Goal: Task Accomplishment & Management: Complete application form

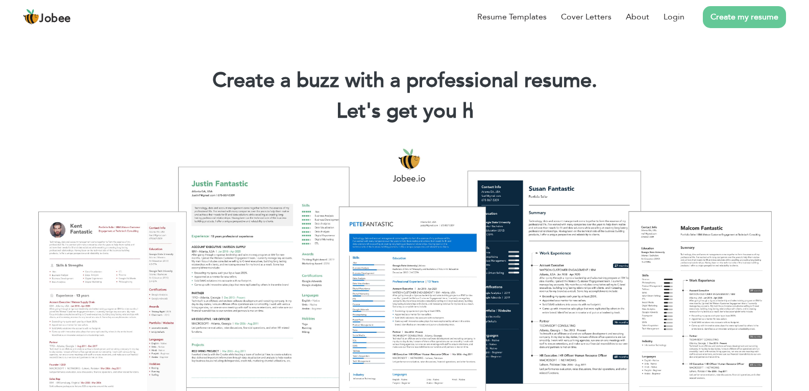
click at [743, 13] on link "Create my resume" at bounding box center [744, 17] width 83 height 22
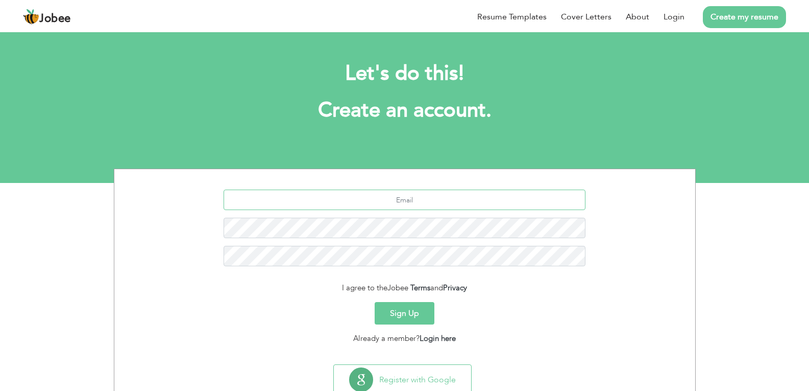
click at [448, 198] on input "text" at bounding box center [405, 199] width 362 height 20
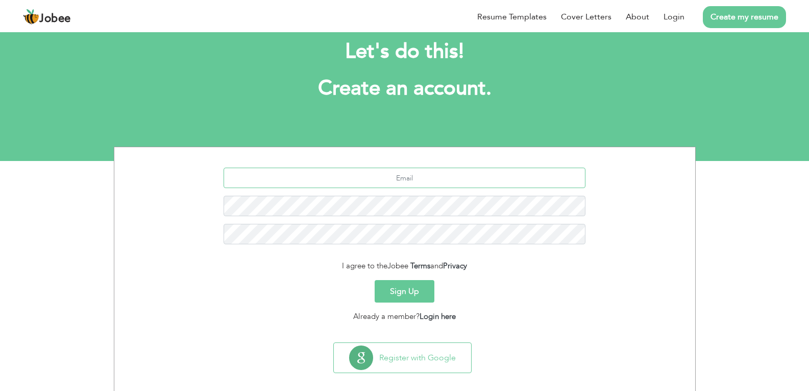
scroll to position [33, 0]
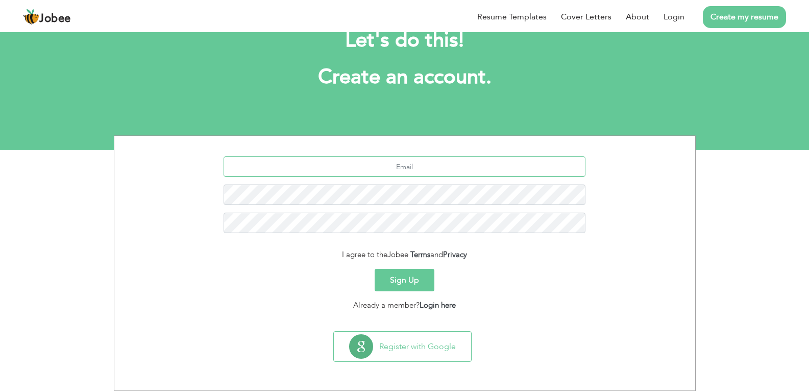
click at [439, 160] on input "text" at bounding box center [405, 166] width 362 height 20
click at [417, 171] on input "text" at bounding box center [405, 166] width 362 height 20
type input "[EMAIL_ADDRESS][DOMAIN_NAME]"
click at [426, 282] on button "Sign Up" at bounding box center [405, 280] width 60 height 22
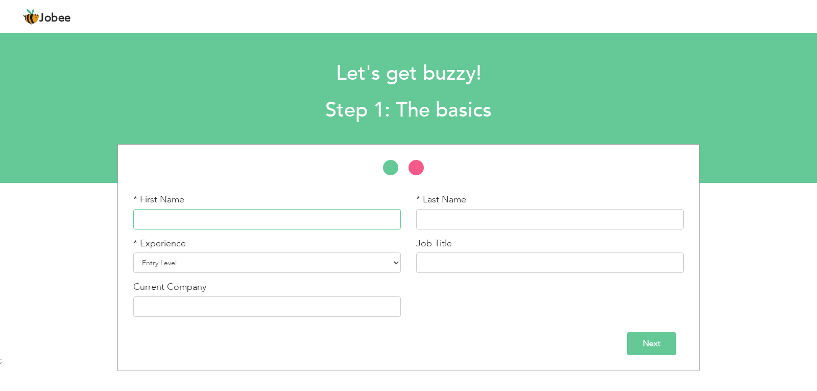
click at [278, 217] on input "text" at bounding box center [267, 219] width 268 height 20
type input "[DEMOGRAPHIC_DATA]"
type input "[PERSON_NAME]"
click at [254, 222] on input "[DEMOGRAPHIC_DATA]" at bounding box center [267, 219] width 268 height 20
type input "[PERSON_NAME]"
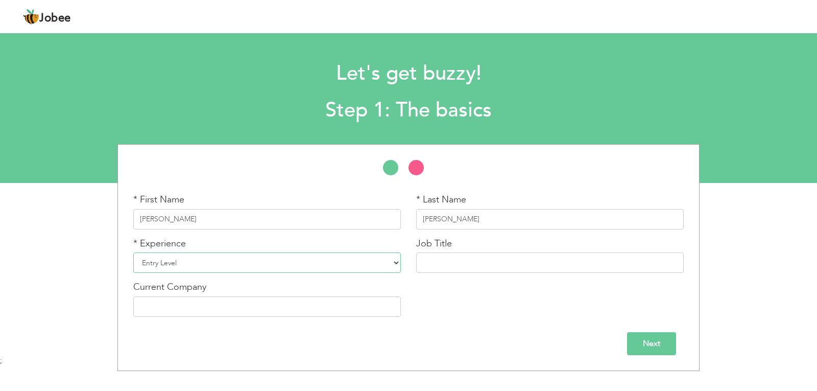
click at [260, 261] on select "Entry Level Less than 1 Year 1 Year 2 Years 3 Years 4 Years 5 Years 6 Years 7 Y…" at bounding box center [267, 262] width 268 height 20
click at [491, 256] on input "text" at bounding box center [550, 262] width 268 height 20
click at [297, 266] on select "Entry Level Less than 1 Year 1 Year 2 Years 3 Years 4 Years 5 Years 6 Years 7 Y…" at bounding box center [267, 262] width 268 height 20
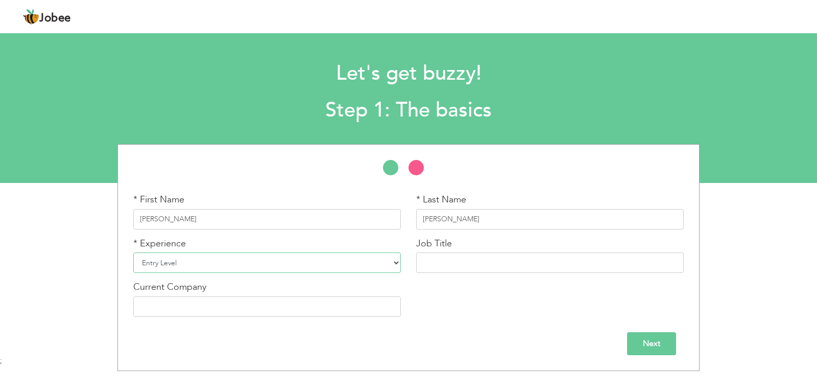
click at [297, 266] on select "Entry Level Less than 1 Year 1 Year 2 Years 3 Years 4 Years 5 Years 6 Years 7 Y…" at bounding box center [267, 262] width 268 height 20
select select "3"
click at [133, 252] on select "Entry Level Less than 1 Year 1 Year 2 Years 3 Years 4 Years 5 Years 6 Years 7 Y…" at bounding box center [267, 262] width 268 height 20
click at [507, 262] on input "text" at bounding box center [550, 262] width 268 height 20
type input "MEAN stack"
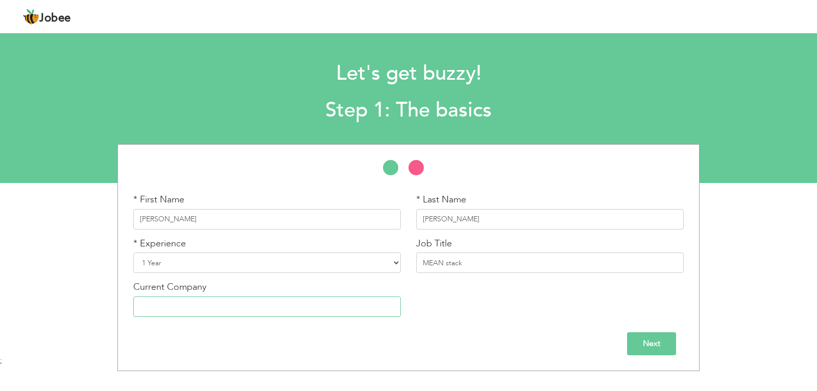
click at [300, 308] on input "text" at bounding box center [267, 306] width 268 height 20
type input "none"
click at [665, 346] on input "Next" at bounding box center [651, 343] width 49 height 23
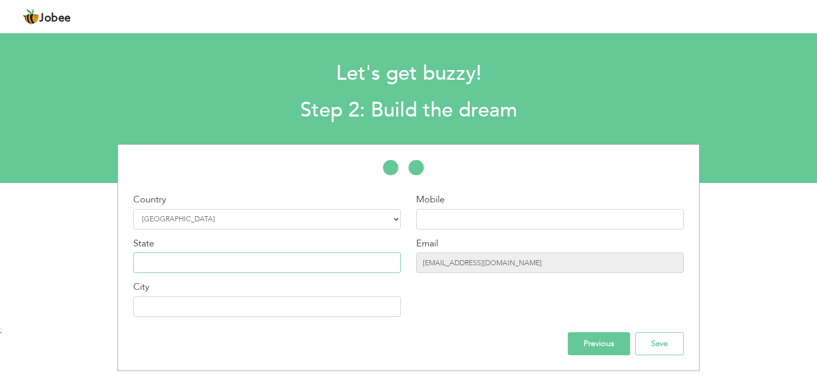
click at [325, 255] on input "text" at bounding box center [267, 262] width 268 height 20
click at [460, 216] on input "text" at bounding box center [550, 219] width 268 height 20
type input "03250440003"
click at [247, 304] on input "text" at bounding box center [267, 306] width 268 height 20
type input "Arifwala"
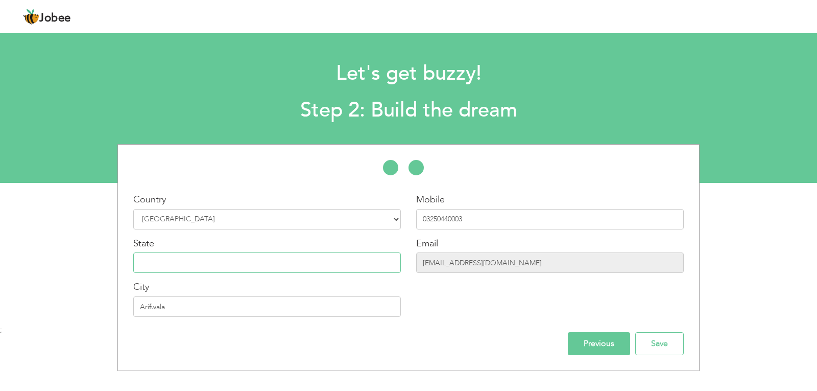
click at [229, 271] on input "text" at bounding box center [267, 262] width 268 height 20
click at [272, 263] on input "text" at bounding box center [267, 262] width 268 height 20
type input "p"
type input "P"
click at [265, 259] on input "text" at bounding box center [267, 262] width 268 height 20
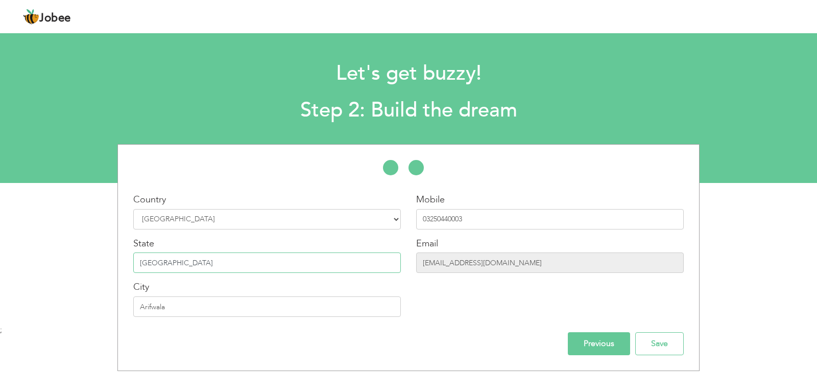
type input "[GEOGRAPHIC_DATA]"
click at [426, 220] on input "03250440003" at bounding box center [550, 219] width 268 height 20
click at [451, 218] on input "[PHONE_NUMBER]" at bounding box center [550, 219] width 268 height 20
click at [443, 217] on input "[PHONE_NUMBER]" at bounding box center [550, 219] width 268 height 20
click at [448, 219] on input "[PHONE_NUMBER]" at bounding box center [550, 219] width 268 height 20
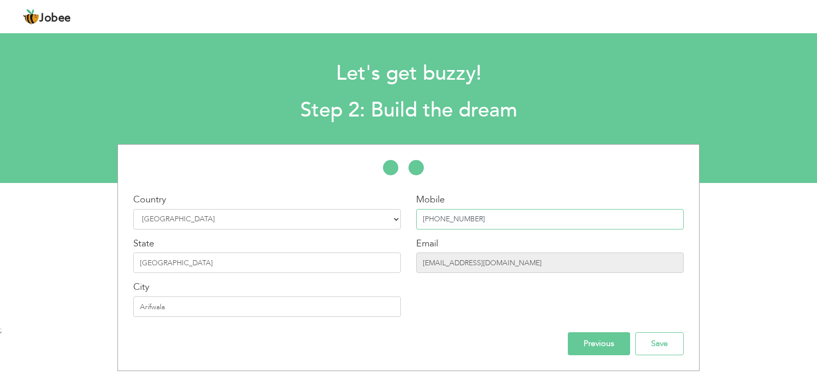
type input "[PHONE_NUMBER]"
click at [279, 311] on input "Arifwala" at bounding box center [267, 306] width 268 height 20
click at [650, 339] on input "Save" at bounding box center [659, 343] width 48 height 23
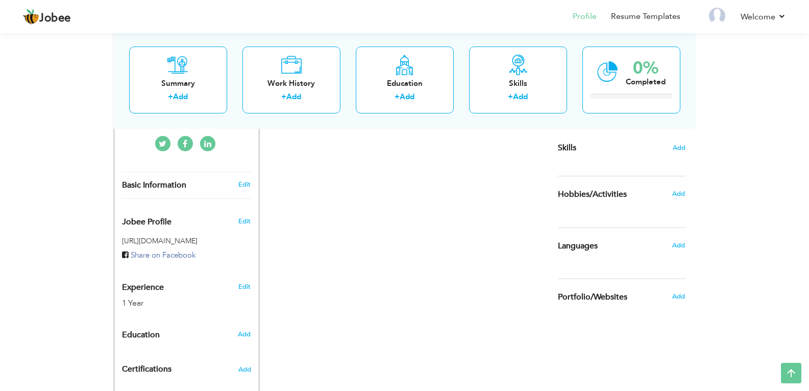
scroll to position [244, 0]
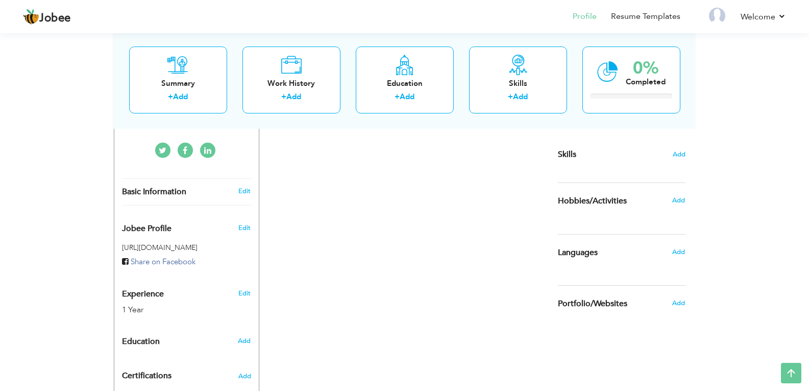
drag, startPoint x: 151, startPoint y: 216, endPoint x: 1, endPoint y: 173, distance: 155.9
click at [1, 173] on div "View Resume Export PDF Profile Summary Public Link Experience Education Awards …" at bounding box center [404, 132] width 809 height 691
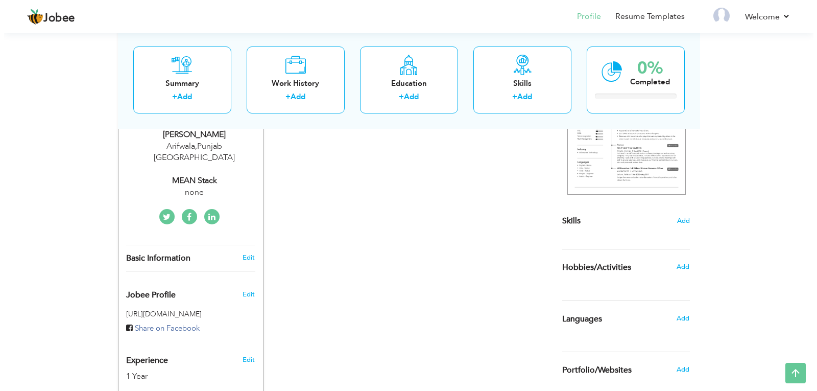
scroll to position [179, 0]
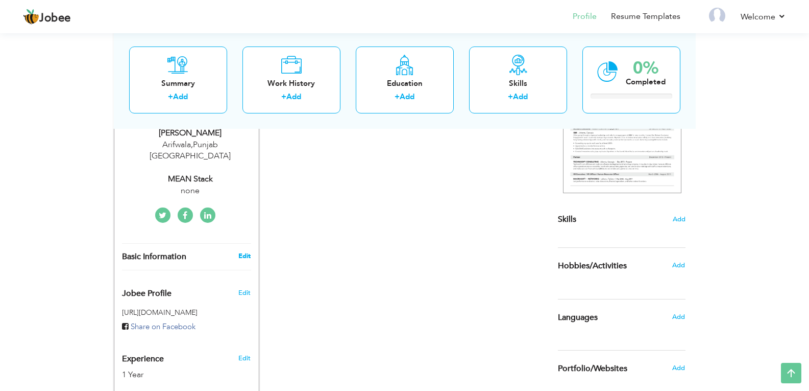
click at [245, 251] on link "Edit" at bounding box center [244, 255] width 12 height 9
type input "[PERSON_NAME]"
type input "[PHONE_NUMBER]"
select select "number:166"
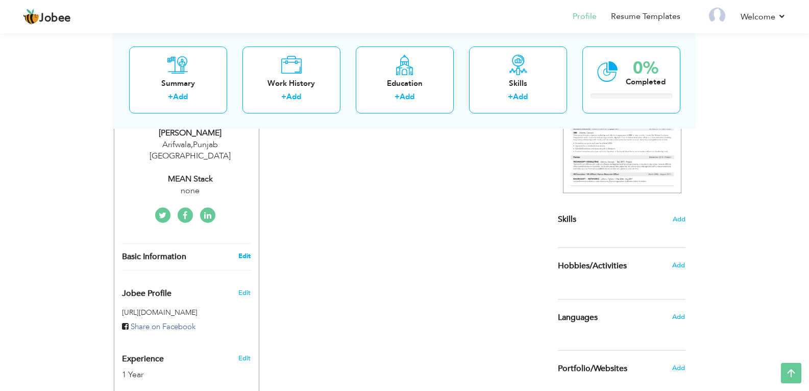
type input "[GEOGRAPHIC_DATA]"
type input "Arifwala"
select select "number:3"
type input "none"
type input "MEAN stack"
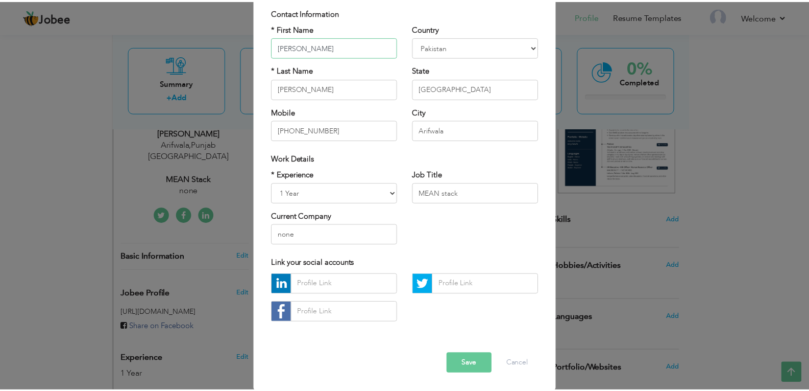
scroll to position [77, 0]
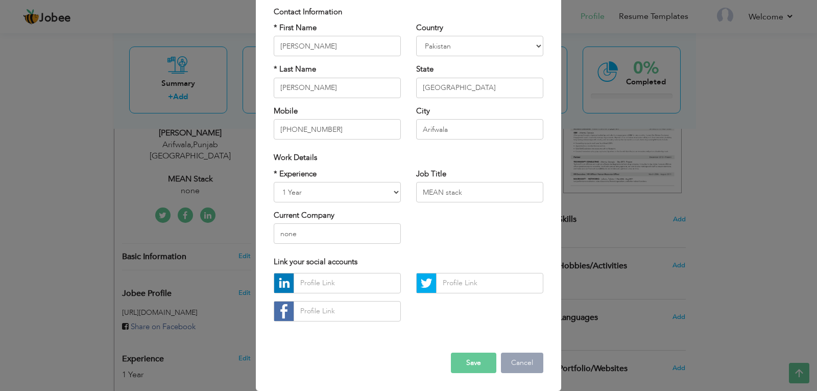
click at [512, 362] on button "Cancel" at bounding box center [522, 362] width 42 height 20
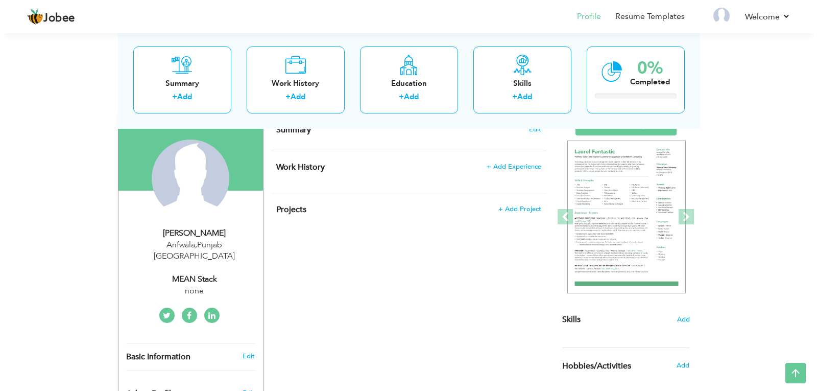
scroll to position [76, 0]
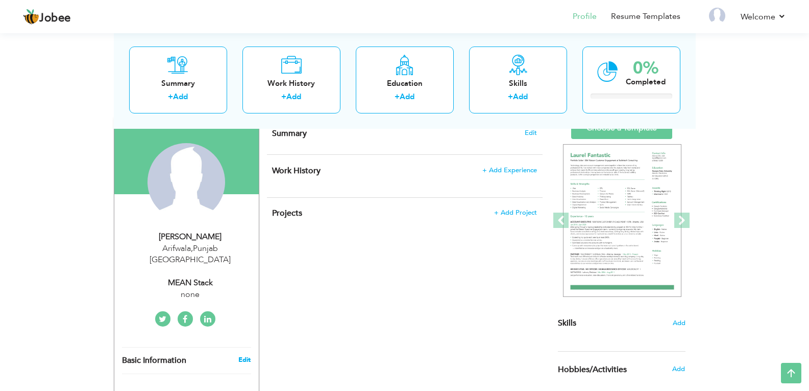
click at [246, 355] on link "Edit" at bounding box center [244, 359] width 12 height 9
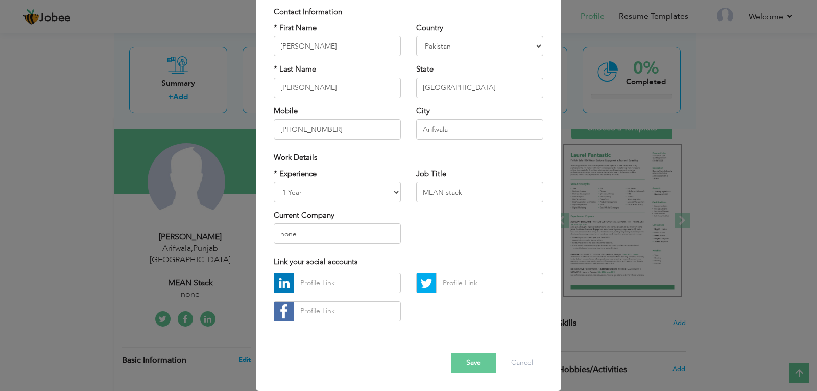
scroll to position [0, 0]
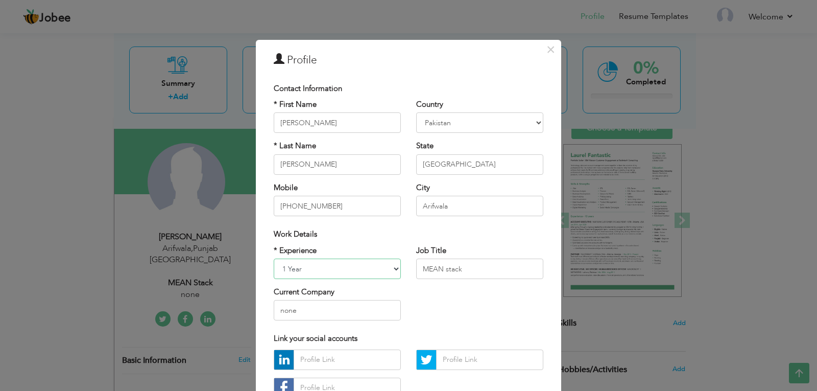
click at [376, 262] on select "Entry Level Less than 1 Year 1 Year 2 Years 3 Years 4 Years 5 Years 6 Years 7 Y…" at bounding box center [337, 268] width 127 height 20
select select "number:2"
click at [274, 258] on select "Entry Level Less than 1 Year 1 Year 2 Years 3 Years 4 Years 5 Years 6 Years 7 Y…" at bounding box center [337, 268] width 127 height 20
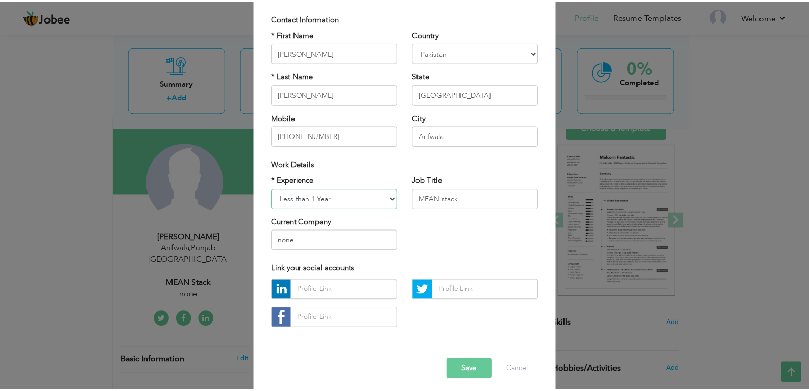
scroll to position [77, 0]
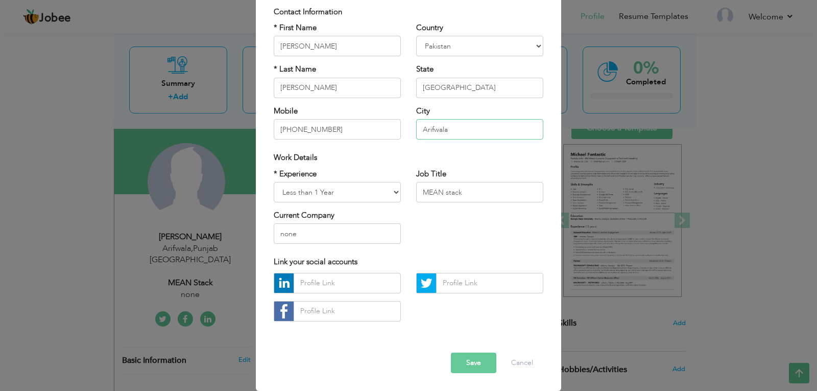
click at [467, 133] on input "Arifwala" at bounding box center [479, 129] width 127 height 20
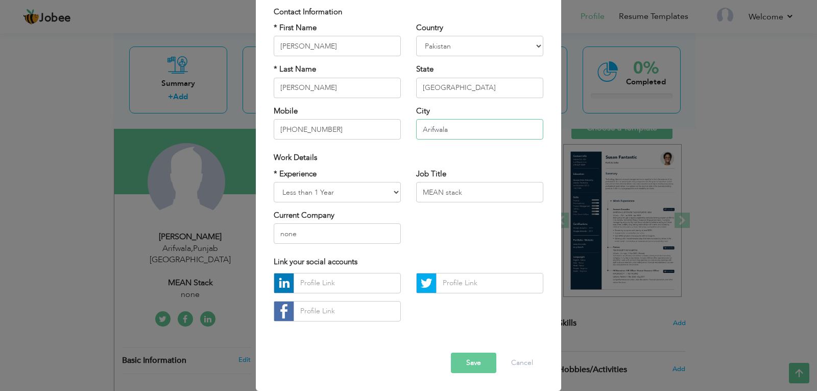
drag, startPoint x: 467, startPoint y: 133, endPoint x: 418, endPoint y: 127, distance: 49.8
click at [418, 127] on input "Arifwala" at bounding box center [479, 129] width 127 height 20
type input "Lahore"
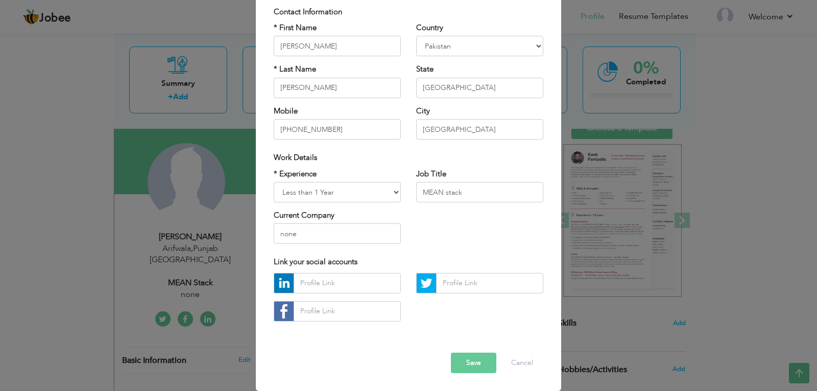
click at [469, 355] on button "Save" at bounding box center [473, 362] width 45 height 20
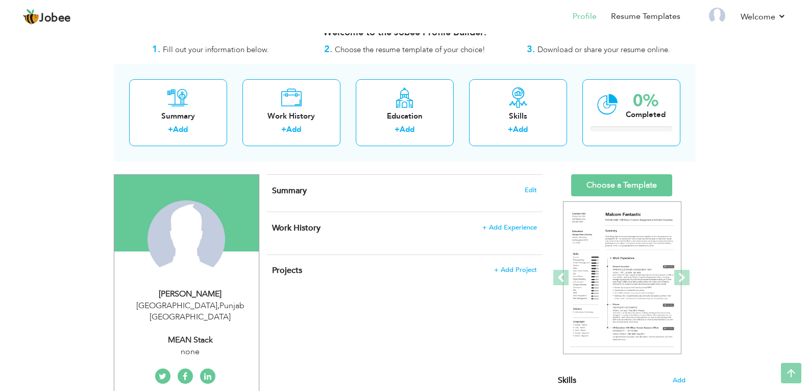
scroll to position [0, 0]
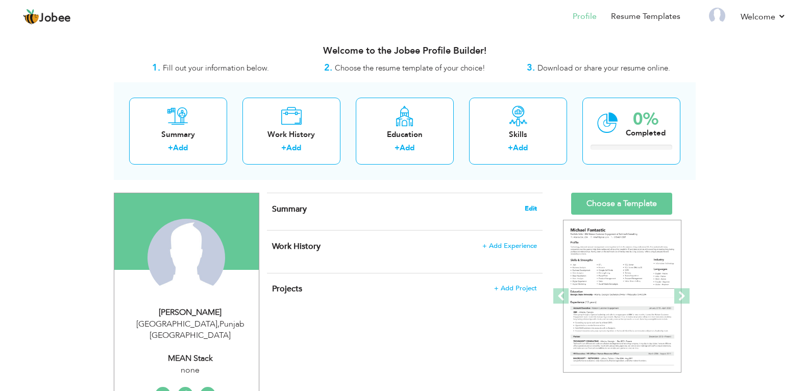
click at [527, 209] on span "Edit" at bounding box center [531, 208] width 12 height 7
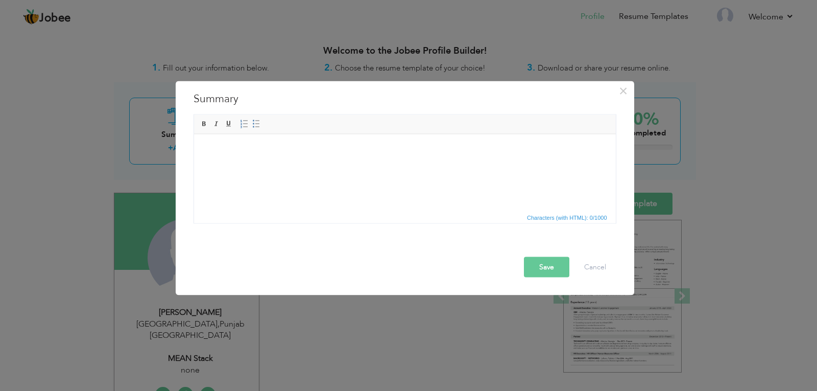
click at [393, 134] on html at bounding box center [404, 134] width 422 height 0
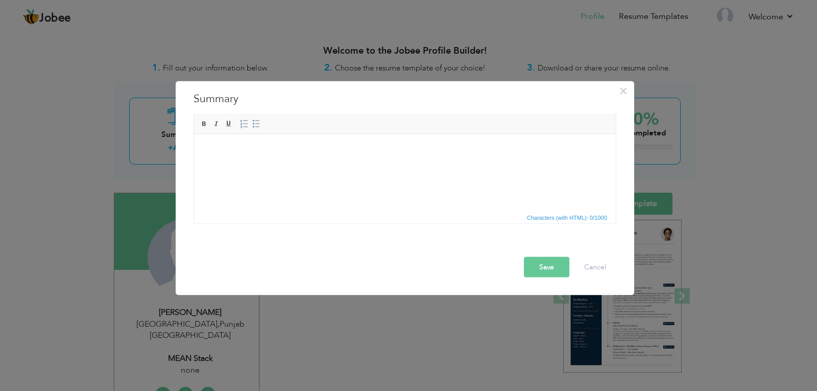
click at [362, 159] on html at bounding box center [404, 149] width 422 height 31
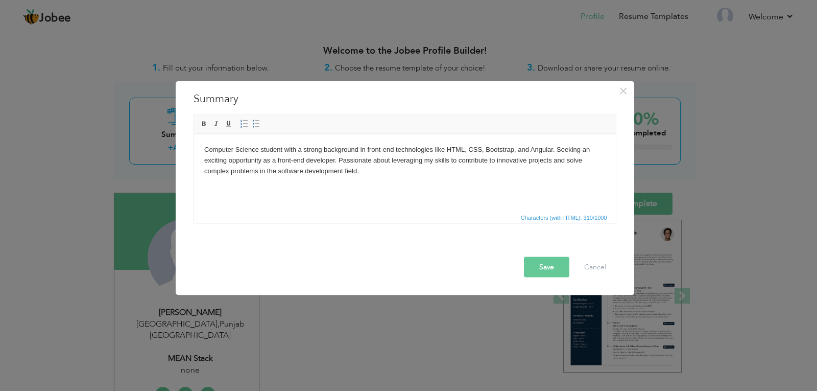
click at [529, 265] on button "Save" at bounding box center [546, 266] width 45 height 20
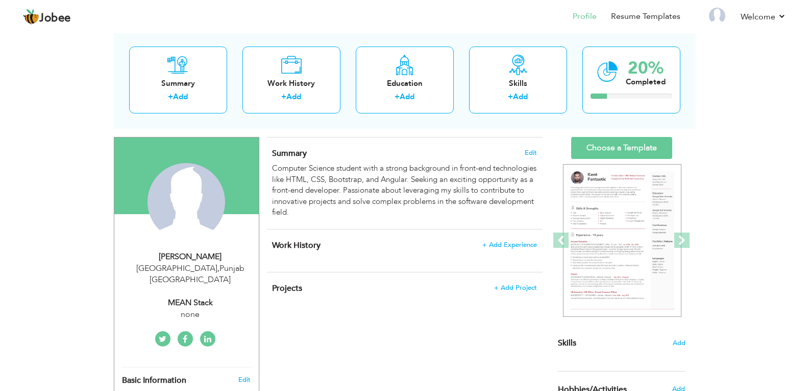
scroll to position [57, 0]
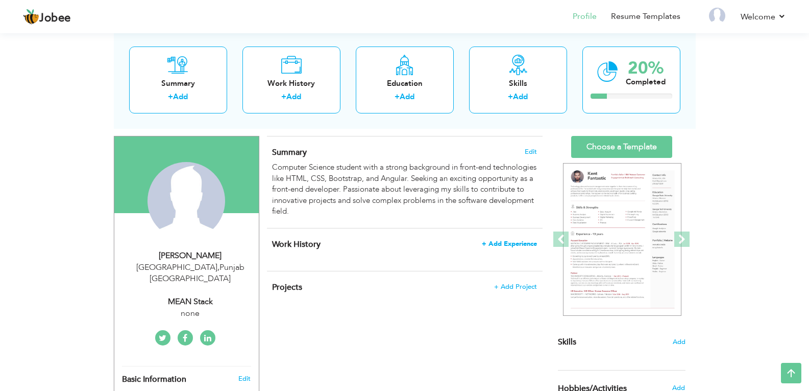
click at [510, 245] on span "+ Add Experience" at bounding box center [509, 243] width 55 height 7
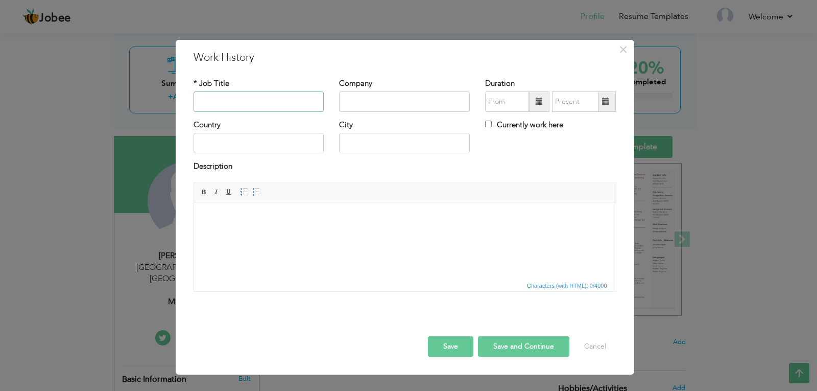
click at [225, 107] on input "text" at bounding box center [258, 101] width 131 height 20
click at [392, 95] on input "text" at bounding box center [404, 101] width 131 height 20
click at [302, 98] on input "text" at bounding box center [258, 101] width 131 height 20
type input "f"
type input "Front End Internee"
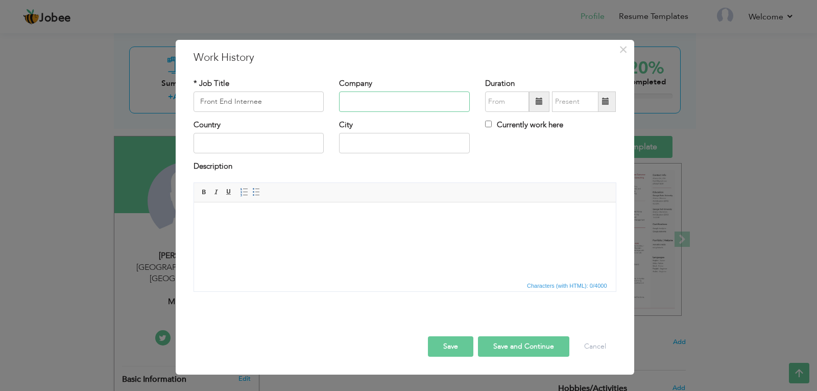
click at [377, 95] on input "text" at bounding box center [404, 101] width 131 height 20
click at [247, 102] on input "Front End Internee" at bounding box center [258, 101] width 131 height 20
click at [350, 106] on input "text" at bounding box center [404, 101] width 131 height 20
type input "Invobyte IT Services"
click at [247, 140] on input "text" at bounding box center [258, 143] width 131 height 20
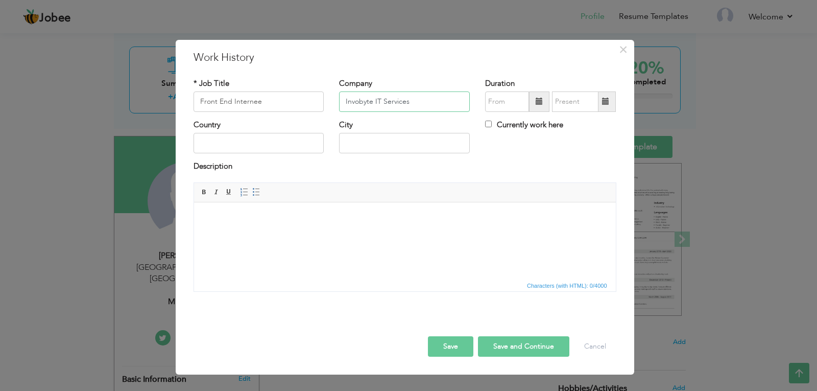
drag, startPoint x: 421, startPoint y: 101, endPoint x: 376, endPoint y: 99, distance: 45.0
click at [376, 99] on input "Invobyte IT Services" at bounding box center [404, 101] width 131 height 20
click at [263, 144] on input "text" at bounding box center [258, 143] width 131 height 20
type input "Pakistan"
type input "Lahore"
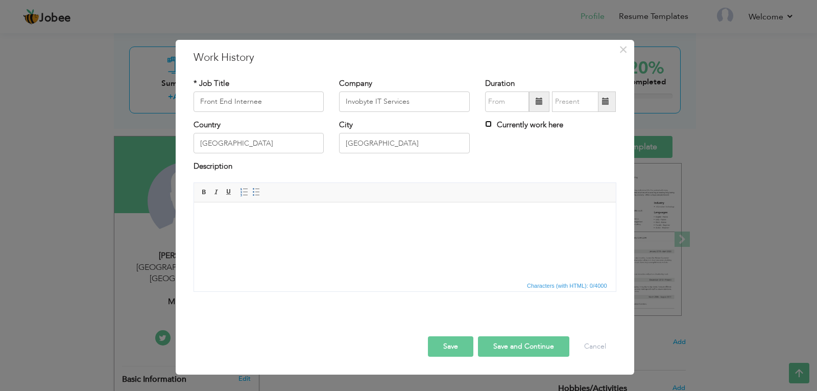
click at [489, 124] on input "Currently work here" at bounding box center [488, 123] width 7 height 7
checkbox input "false"
click at [521, 103] on input "09/2025" at bounding box center [507, 101] width 44 height 20
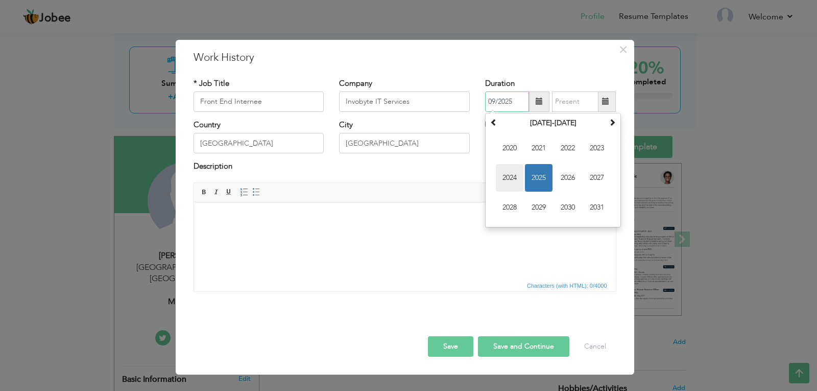
click at [504, 182] on span "2024" at bounding box center [510, 178] width 28 height 28
click at [602, 145] on span "Apr" at bounding box center [597, 148] width 28 height 28
type input "04/2024"
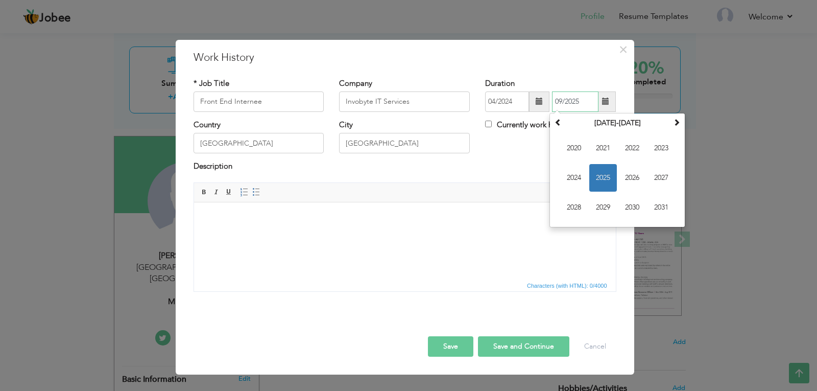
click at [587, 111] on input "09/2025" at bounding box center [575, 101] width 46 height 20
click at [585, 175] on span "2024" at bounding box center [574, 178] width 28 height 28
click at [578, 207] on span "Sep" at bounding box center [574, 207] width 28 height 28
type input "09/2024"
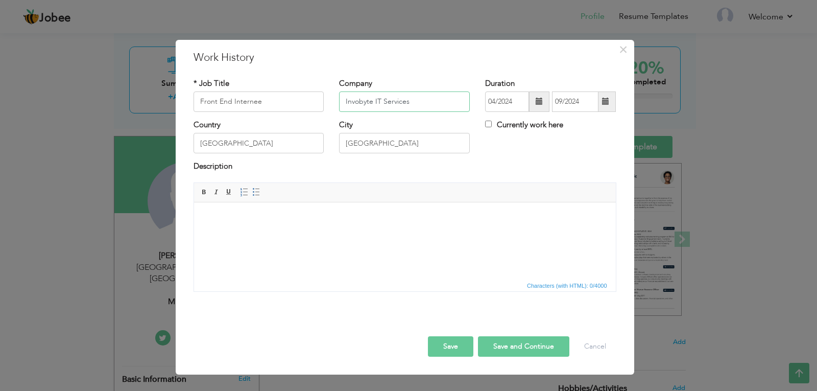
click at [416, 103] on input "Invobyte IT Services" at bounding box center [404, 101] width 131 height 20
type input "Invobyte Pvt Ltd"
click at [492, 348] on button "Save and Continue" at bounding box center [523, 346] width 91 height 20
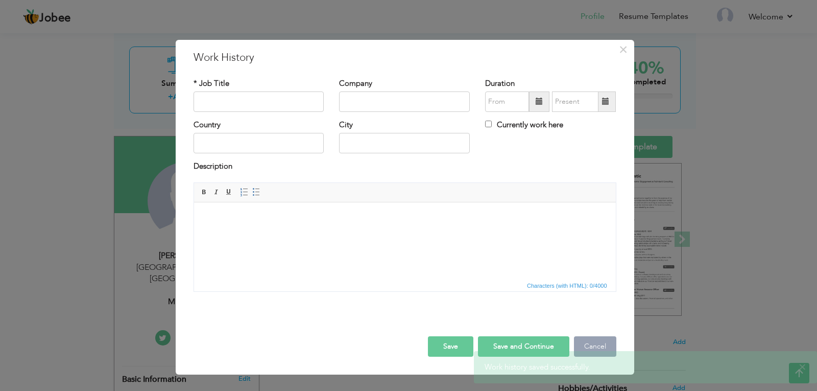
click at [589, 344] on button "Cancel" at bounding box center [595, 346] width 42 height 20
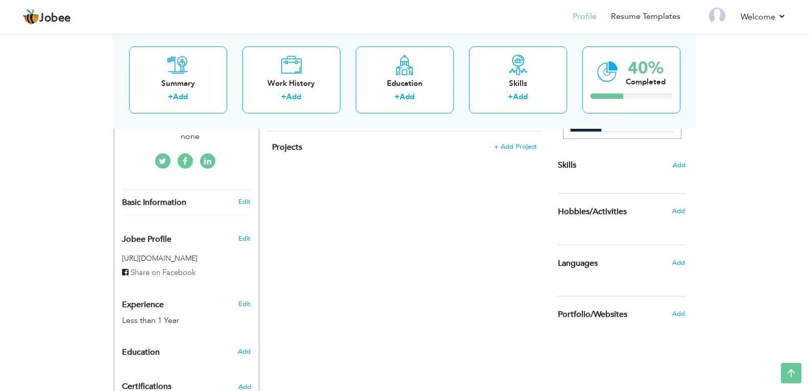
scroll to position [256, 0]
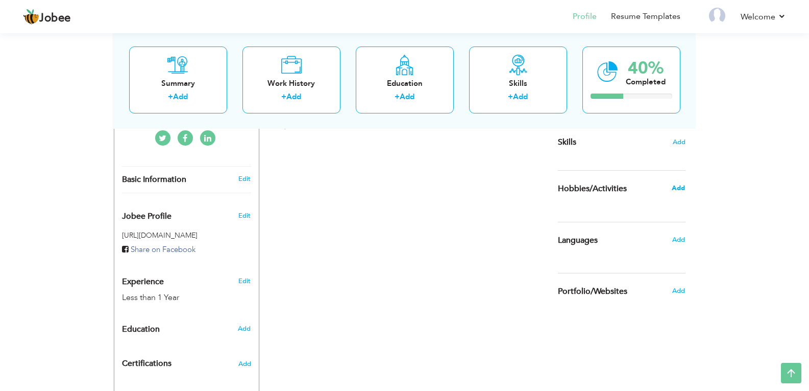
click at [674, 189] on span "Add" at bounding box center [678, 187] width 13 height 9
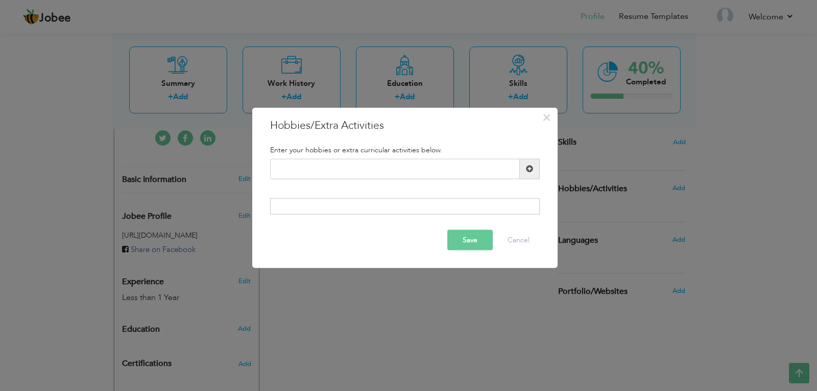
click at [527, 174] on span at bounding box center [530, 168] width 20 height 20
click at [474, 171] on input "text" at bounding box center [395, 168] width 250 height 20
click at [544, 120] on span "×" at bounding box center [546, 117] width 9 height 18
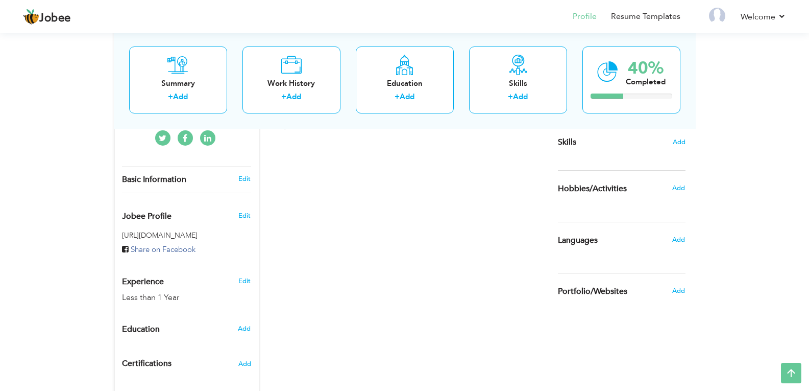
click at [678, 245] on div "Add" at bounding box center [681, 239] width 24 height 19
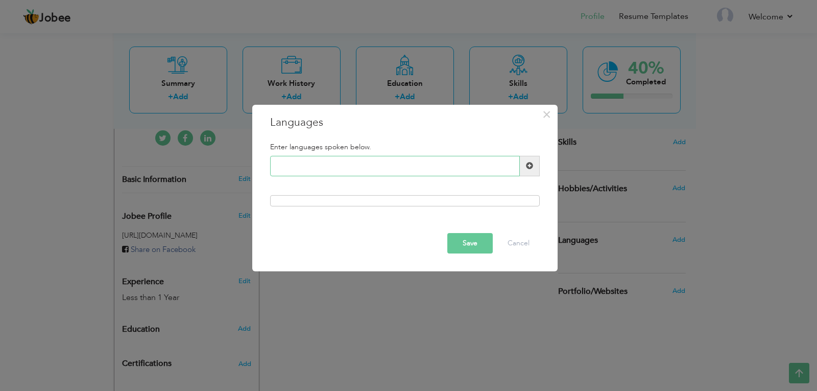
click at [349, 166] on input "text" at bounding box center [395, 166] width 250 height 20
click at [337, 199] on div at bounding box center [405, 200] width 270 height 11
click at [541, 114] on button "×" at bounding box center [547, 114] width 16 height 16
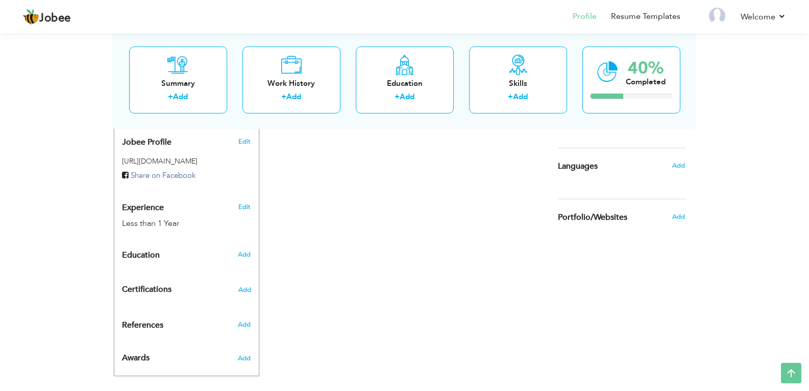
scroll to position [331, 0]
click at [241, 249] on span "Add" at bounding box center [243, 253] width 13 height 9
radio input "true"
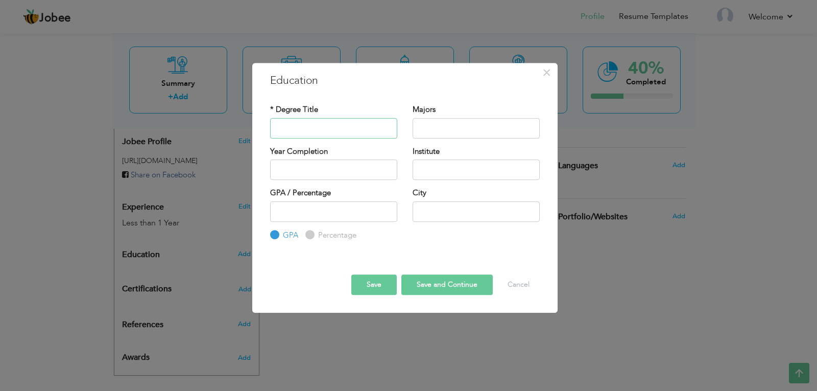
click at [371, 131] on input "text" at bounding box center [333, 128] width 127 height 20
type input "Bachelor in Computer Science"
type input "2025"
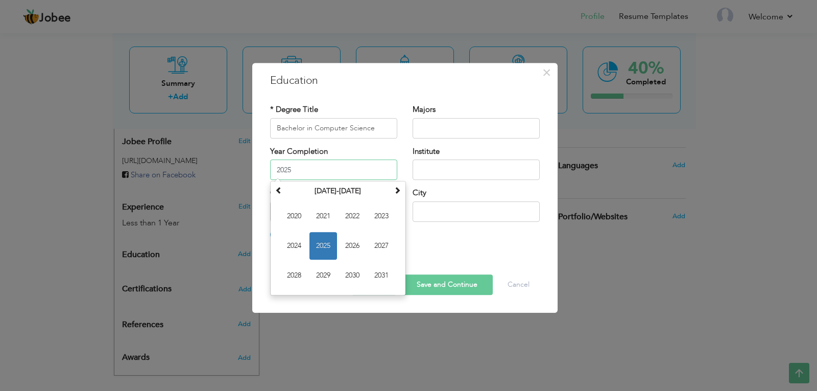
click at [349, 165] on input "2025" at bounding box center [333, 169] width 127 height 20
click at [319, 253] on span "2025" at bounding box center [323, 246] width 28 height 28
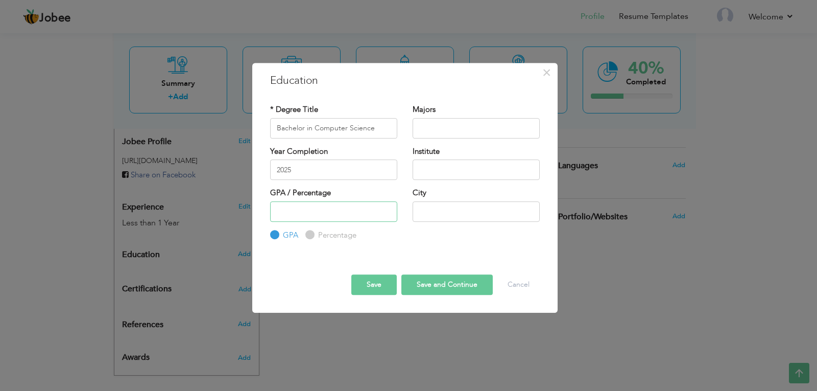
click at [338, 210] on input "number" at bounding box center [333, 211] width 127 height 20
click at [314, 233] on div "Percentage" at bounding box center [330, 234] width 51 height 11
click at [307, 234] on input "Percentage" at bounding box center [308, 234] width 7 height 7
radio input "true"
click at [280, 235] on label "GPA" at bounding box center [289, 235] width 18 height 11
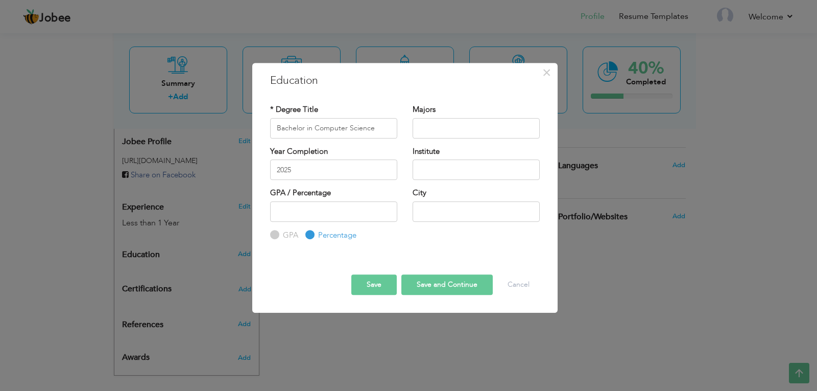
click at [277, 235] on input "GPA" at bounding box center [273, 234] width 7 height 7
radio input "true"
click at [441, 217] on input "text" at bounding box center [475, 211] width 127 height 20
type input "Lahore"
click at [452, 176] on input "text" at bounding box center [475, 169] width 127 height 20
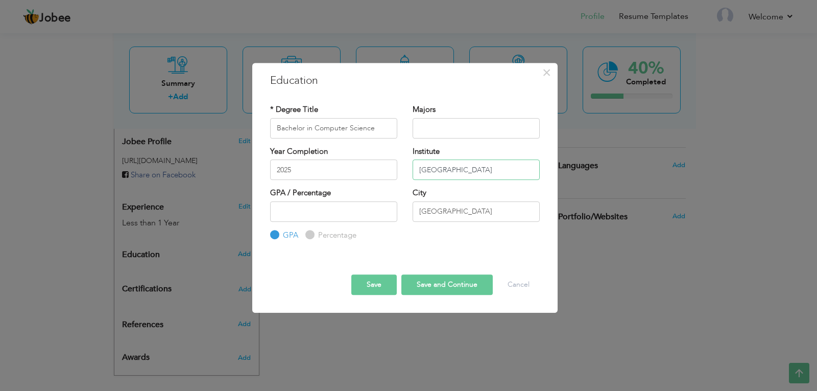
type input "Minhaj University Lahore"
click at [471, 136] on input "text" at bounding box center [475, 128] width 127 height 20
click at [355, 206] on input "number" at bounding box center [333, 211] width 127 height 20
click at [451, 140] on div "Majors" at bounding box center [476, 124] width 142 height 41
click at [452, 130] on input "text" at bounding box center [475, 128] width 127 height 20
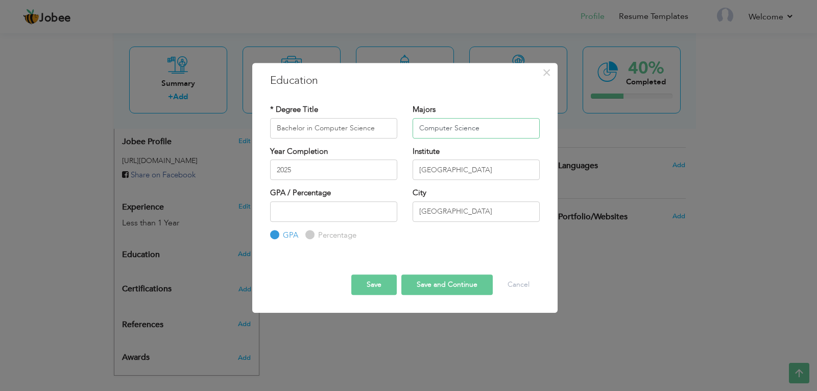
type input "Computer Science"
click at [361, 202] on input "number" at bounding box center [333, 211] width 127 height 20
type input "2.75"
click at [423, 285] on button "Save and Continue" at bounding box center [446, 284] width 91 height 20
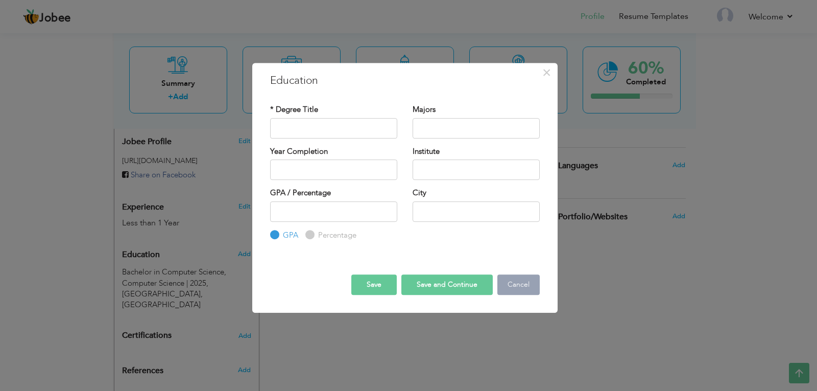
click at [507, 284] on button "Cancel" at bounding box center [518, 284] width 42 height 20
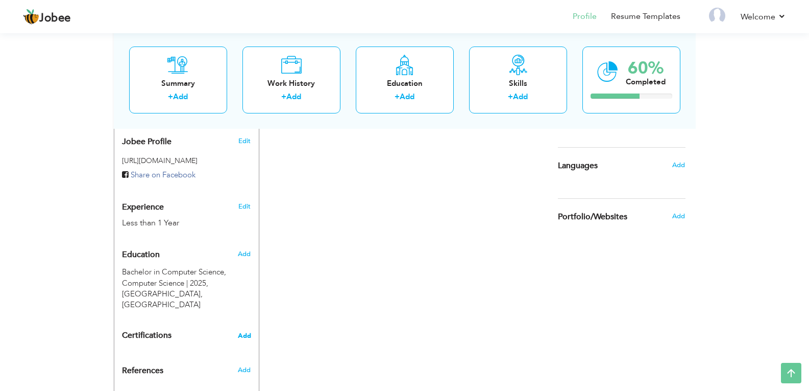
click at [241, 332] on span "Add" at bounding box center [244, 335] width 13 height 7
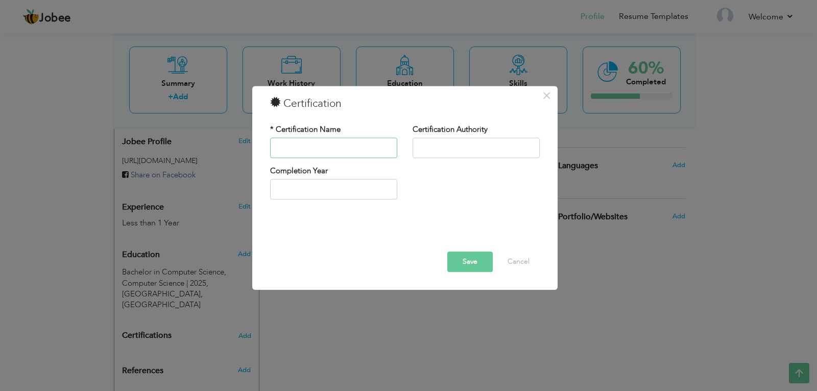
click at [357, 154] on input "text" at bounding box center [333, 147] width 127 height 20
type input "2025"
click at [354, 181] on input "2025" at bounding box center [333, 189] width 127 height 20
click at [544, 95] on span "×" at bounding box center [546, 95] width 9 height 18
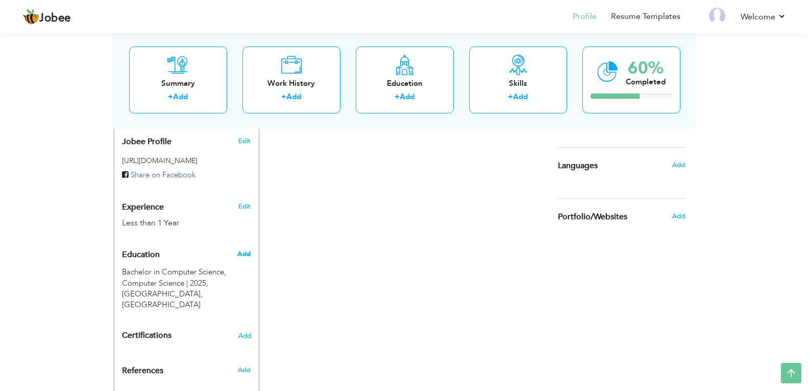
click at [246, 249] on span "Add" at bounding box center [243, 253] width 13 height 9
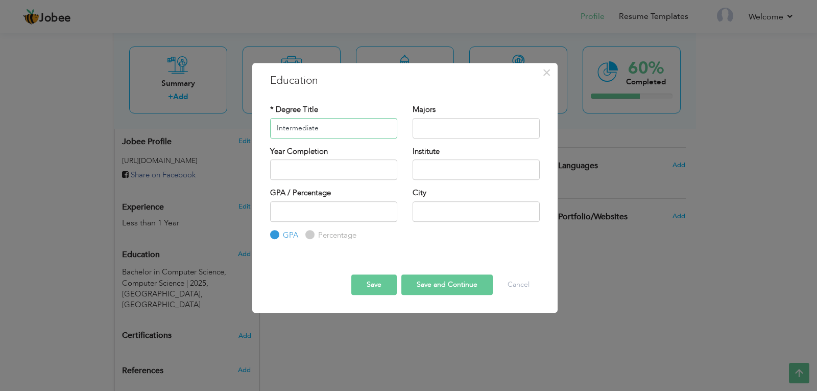
type input "Intermediate"
click at [444, 127] on input "text" at bounding box center [475, 128] width 127 height 20
type input "Fsc Pre Engineering"
click at [312, 172] on input "text" at bounding box center [333, 169] width 127 height 20
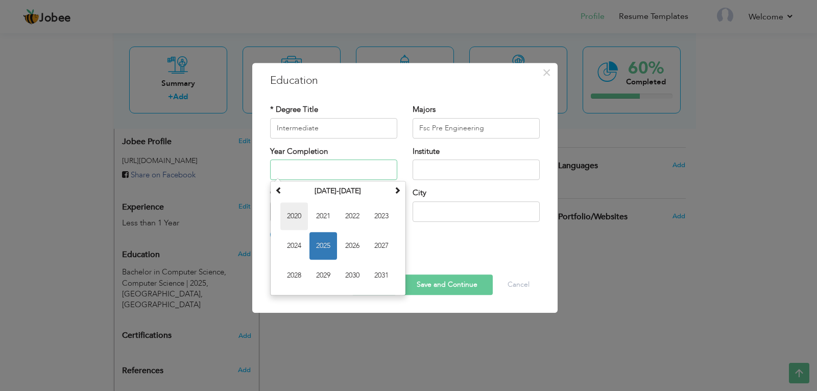
click at [300, 210] on span "2020" at bounding box center [294, 216] width 28 height 28
type input "2020"
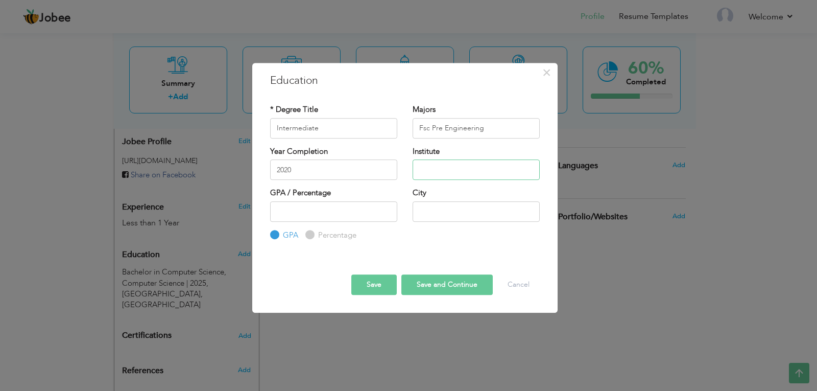
click at [462, 172] on input "text" at bounding box center [475, 169] width 127 height 20
type input "Superior College Arifwala"
click at [474, 211] on input "text" at bounding box center [475, 211] width 127 height 20
type input "Arifwala"
click at [360, 206] on input "number" at bounding box center [333, 211] width 127 height 20
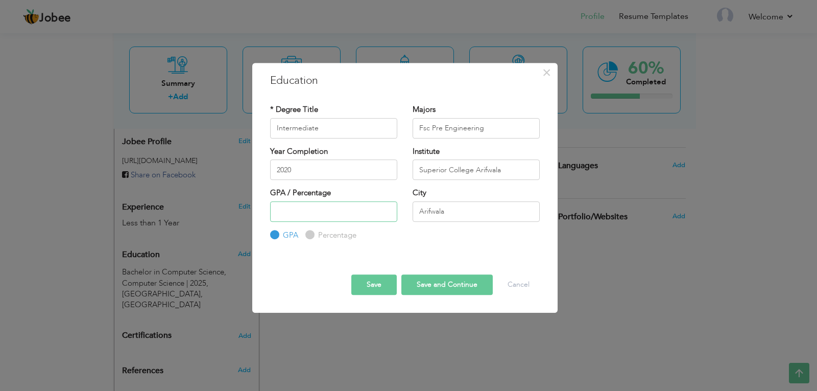
click at [351, 209] on input "number" at bounding box center [333, 211] width 127 height 20
click at [313, 230] on div "Percentage" at bounding box center [330, 234] width 51 height 11
click at [315, 234] on label "Percentage" at bounding box center [335, 235] width 41 height 11
click at [312, 234] on input "Percentage" at bounding box center [308, 234] width 7 height 7
radio input "true"
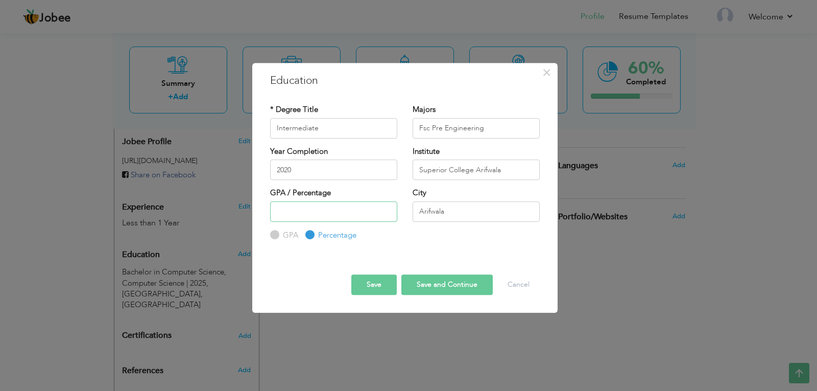
click at [326, 209] on input "number" at bounding box center [333, 211] width 127 height 20
type input "55.8"
click at [455, 283] on button "Save and Continue" at bounding box center [446, 284] width 91 height 20
radio input "true"
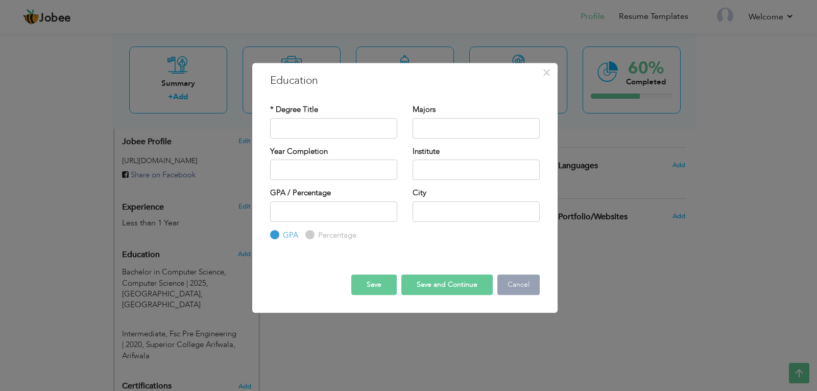
click at [508, 286] on button "Cancel" at bounding box center [518, 284] width 42 height 20
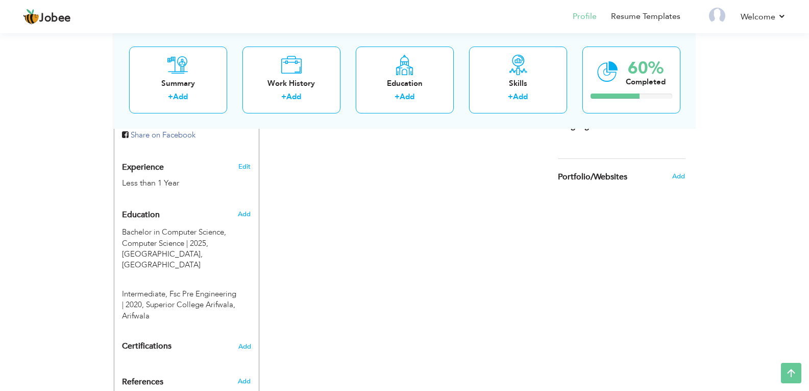
scroll to position [417, 0]
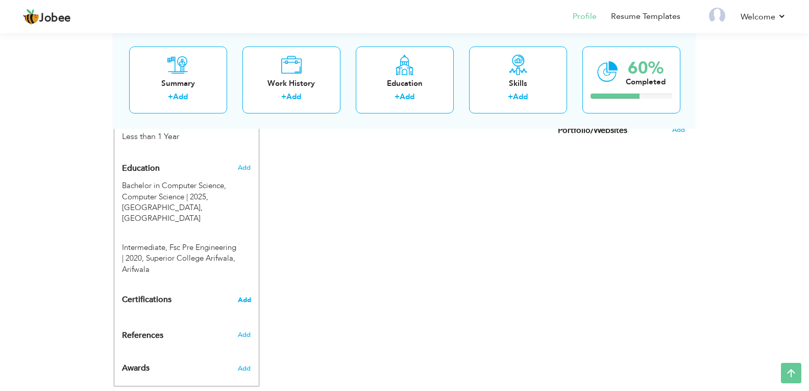
click at [245, 296] on span "Add" at bounding box center [244, 299] width 13 height 7
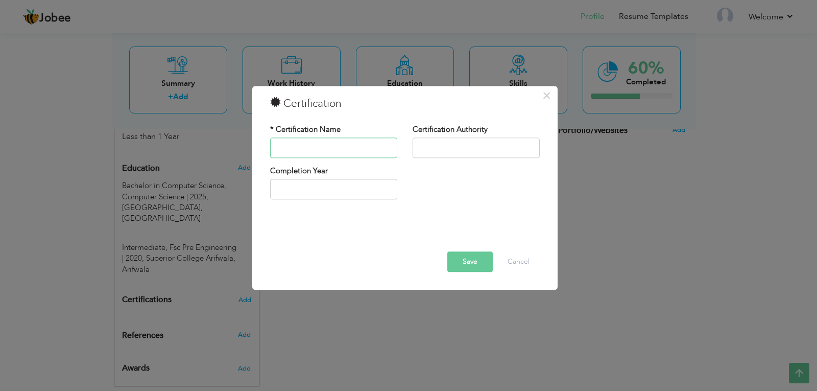
click at [330, 140] on input "text" at bounding box center [333, 147] width 127 height 20
paste input "Pitman English Training Course"
type input "Pitman English Training Course"
click at [431, 152] on input "text" at bounding box center [475, 147] width 127 height 20
type input "Pitman Training"
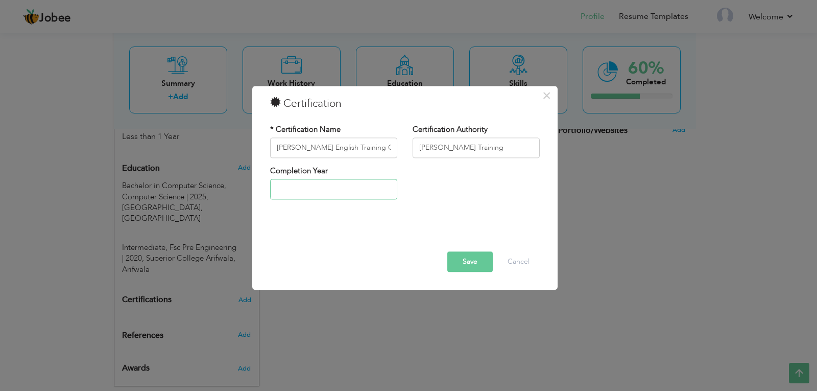
click at [332, 188] on input "text" at bounding box center [333, 189] width 127 height 20
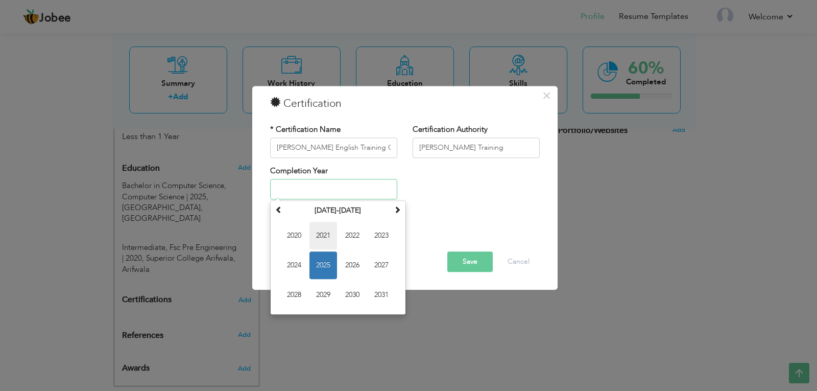
click at [326, 229] on span "2021" at bounding box center [323, 236] width 28 height 28
type input "2021"
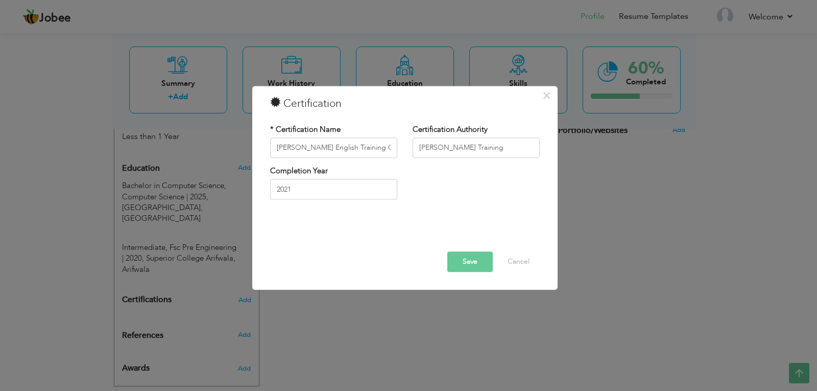
click at [459, 258] on button "Save" at bounding box center [469, 261] width 45 height 20
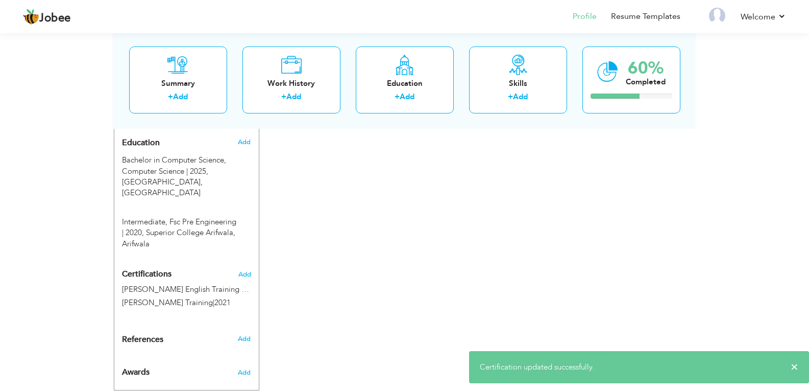
scroll to position [446, 0]
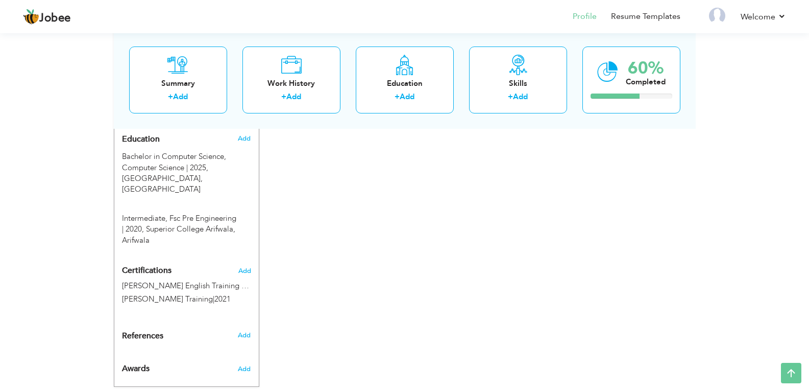
click at [247, 354] on div "Add" at bounding box center [246, 366] width 24 height 25
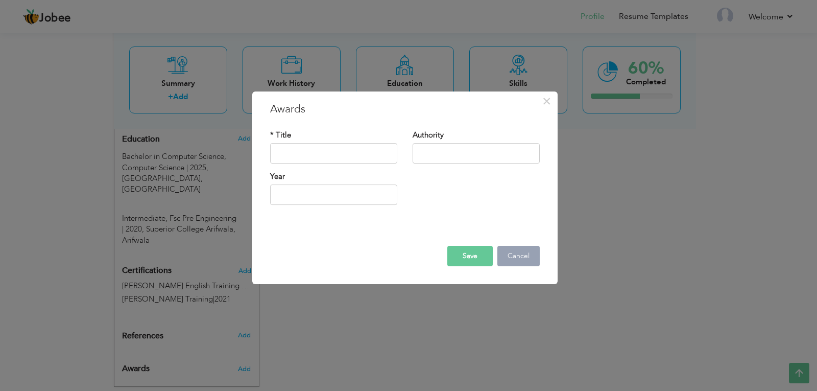
click at [513, 257] on button "Cancel" at bounding box center [518, 256] width 42 height 20
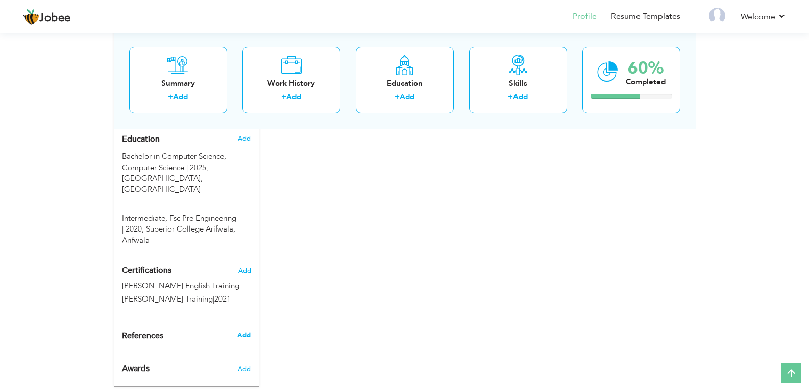
click at [241, 330] on span "Add" at bounding box center [243, 334] width 13 height 9
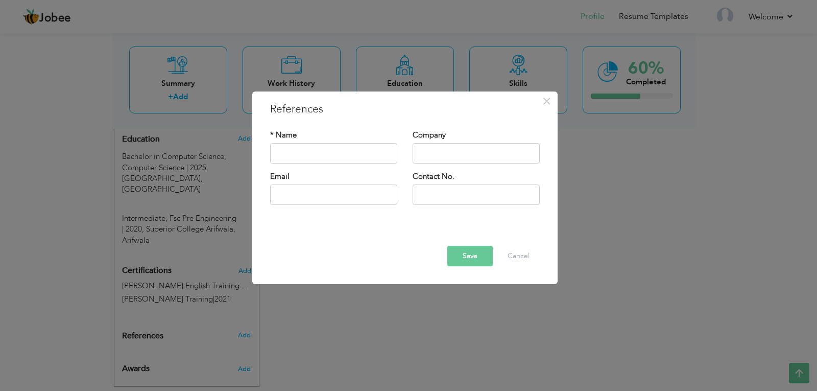
click at [546, 254] on div "Save Delete Cancel" at bounding box center [404, 256] width 285 height 20
click at [527, 254] on button "Cancel" at bounding box center [518, 256] width 42 height 20
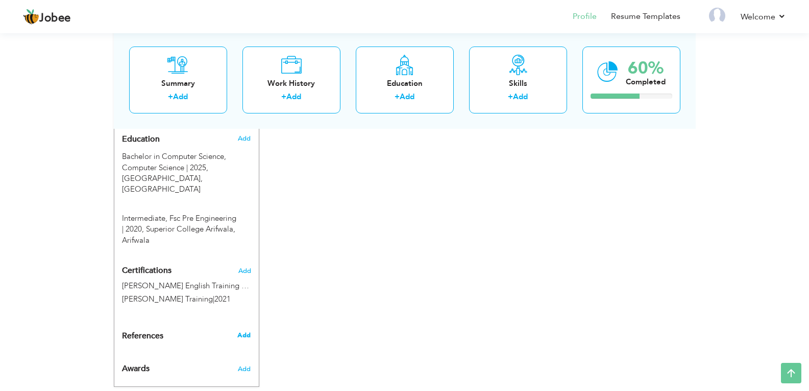
click at [244, 330] on span "Add" at bounding box center [243, 334] width 13 height 9
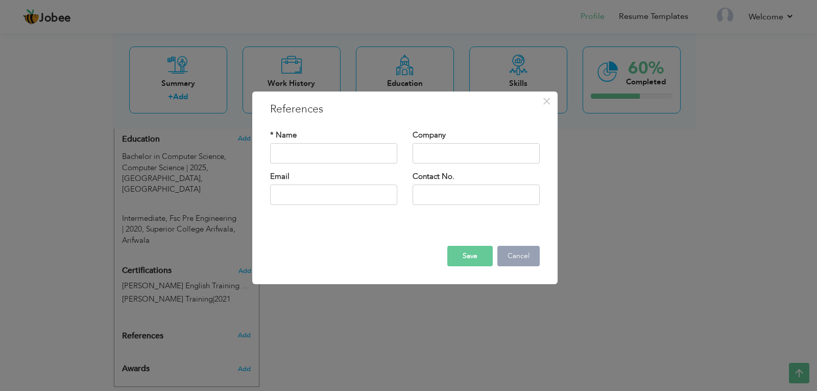
click at [508, 255] on button "Cancel" at bounding box center [518, 256] width 42 height 20
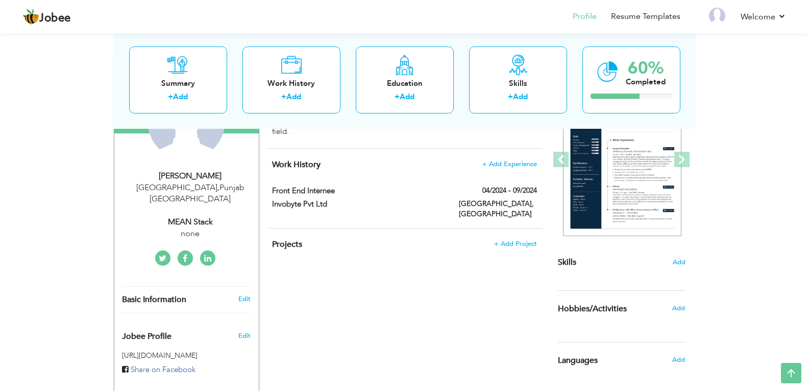
scroll to position [135, 0]
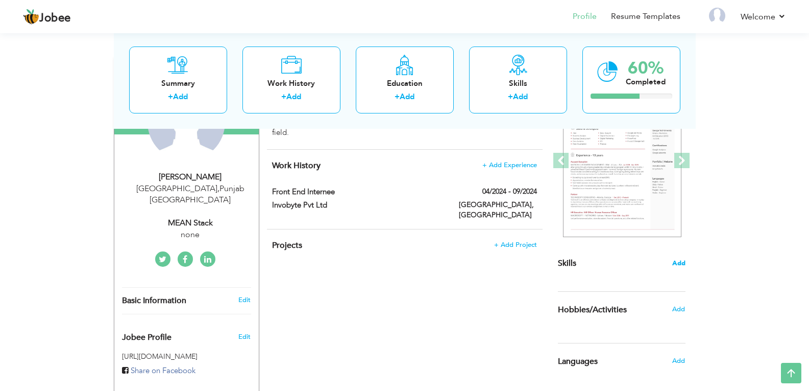
click at [683, 265] on span "Add" at bounding box center [678, 263] width 13 height 10
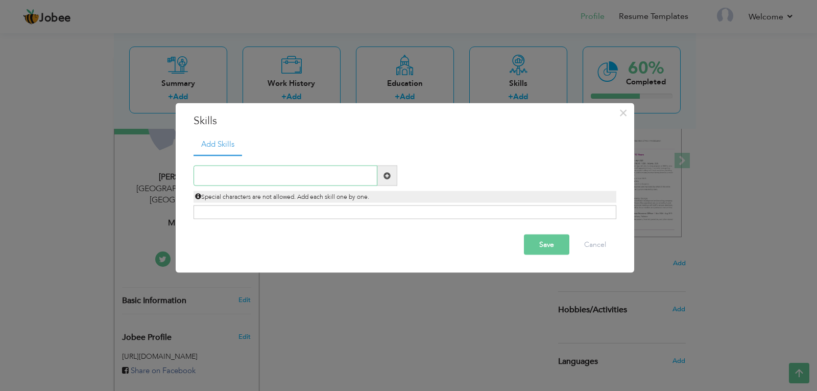
click at [326, 181] on input "text" at bounding box center [285, 175] width 184 height 20
type input "C++"
click at [545, 237] on button "Save" at bounding box center [546, 244] width 45 height 20
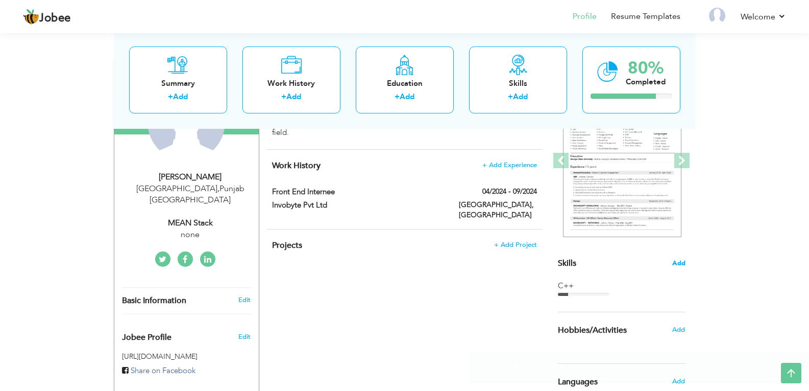
click at [678, 263] on span "Add" at bounding box center [678, 263] width 13 height 10
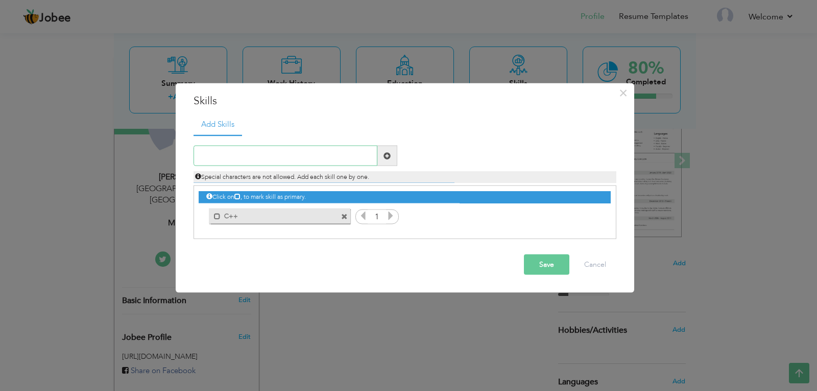
click at [281, 148] on input "text" at bounding box center [285, 155] width 184 height 20
click at [390, 156] on span at bounding box center [386, 155] width 7 height 7
click at [322, 152] on input "text" at bounding box center [285, 155] width 184 height 20
type input "HTML"
click at [391, 159] on span at bounding box center [387, 155] width 20 height 20
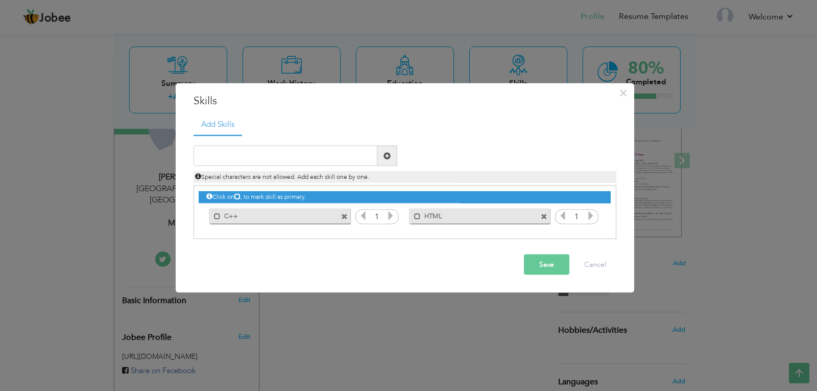
click at [591, 216] on icon at bounding box center [590, 215] width 9 height 9
click at [562, 214] on icon at bounding box center [562, 215] width 9 height 9
click at [285, 157] on input "text" at bounding box center [285, 155] width 184 height 20
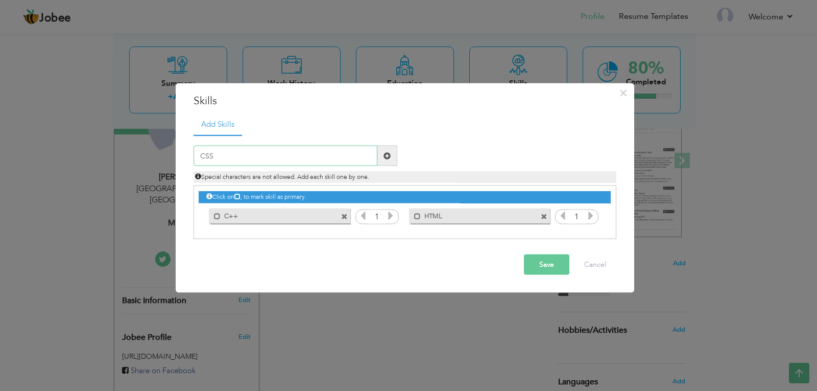
type input "CSS"
click at [385, 160] on span at bounding box center [387, 155] width 20 height 20
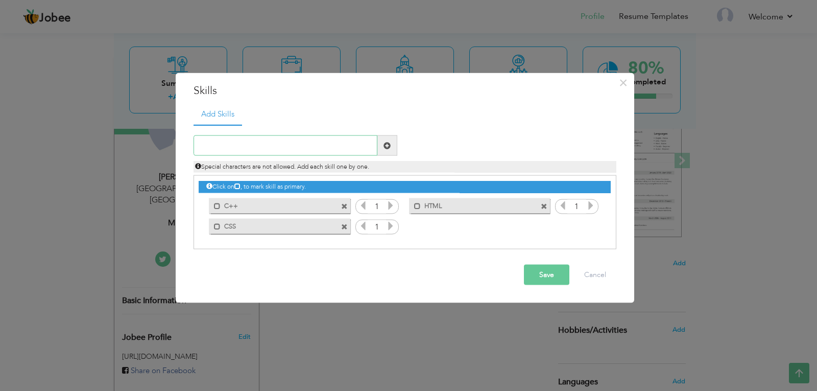
click at [326, 148] on input "text" at bounding box center [285, 145] width 184 height 20
type input "Bootstrap"
click at [387, 152] on span at bounding box center [387, 145] width 20 height 20
click at [338, 150] on input "text" at bounding box center [285, 145] width 184 height 20
type input "Angular Frontend"
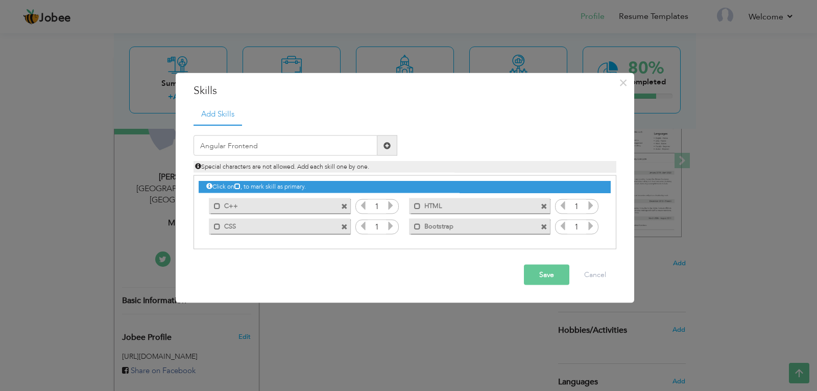
click at [386, 146] on span at bounding box center [386, 144] width 7 height 7
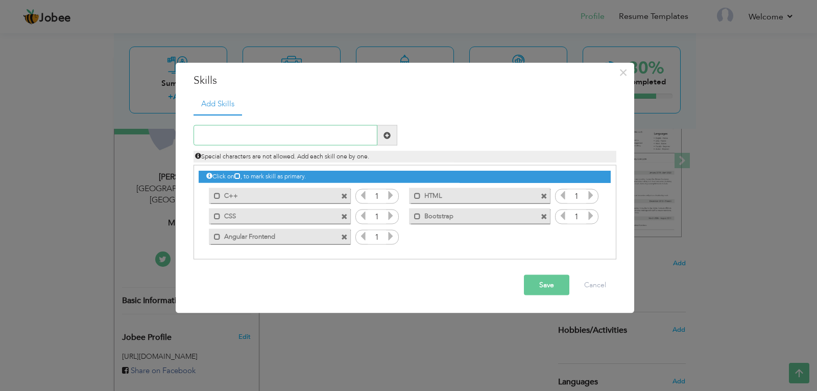
click at [296, 135] on input "text" at bounding box center [285, 135] width 184 height 20
type input "M"
type input "Angular Material"
click at [382, 136] on span at bounding box center [387, 135] width 20 height 20
click at [535, 289] on button "Save" at bounding box center [546, 285] width 45 height 20
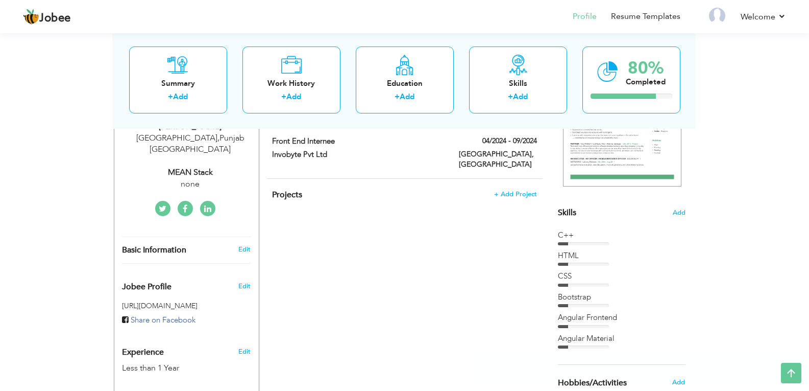
scroll to position [162, 0]
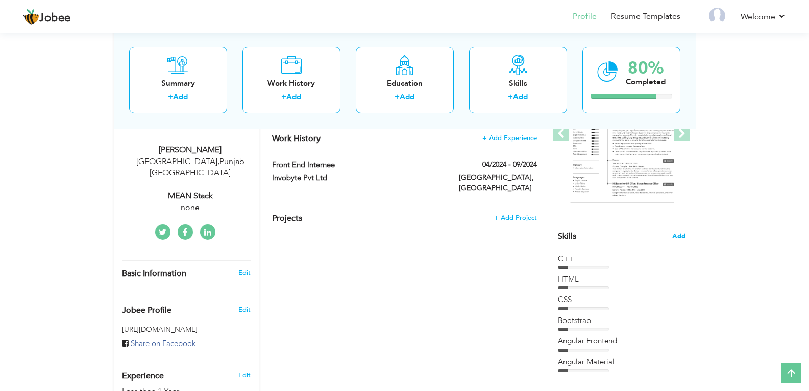
click at [676, 235] on span "Add" at bounding box center [678, 236] width 13 height 10
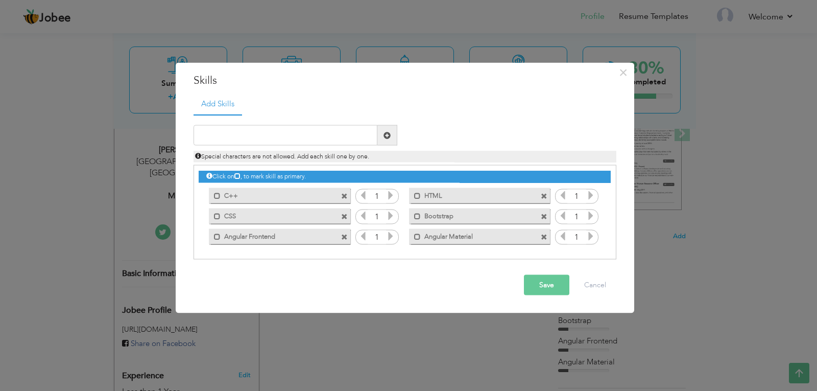
click at [392, 196] on icon at bounding box center [390, 194] width 9 height 9
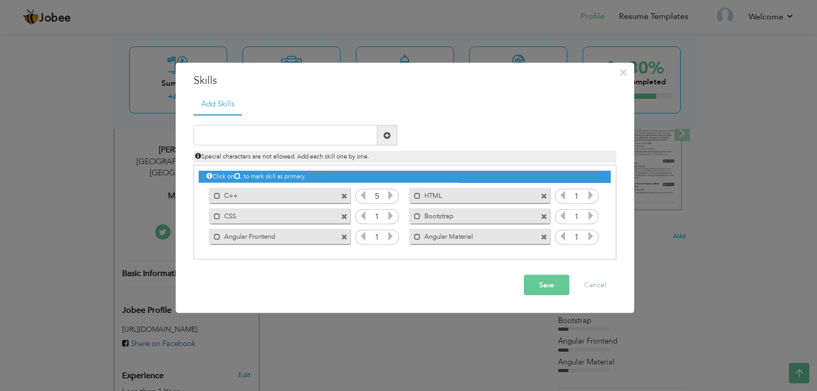
click at [392, 196] on icon at bounding box center [390, 194] width 9 height 9
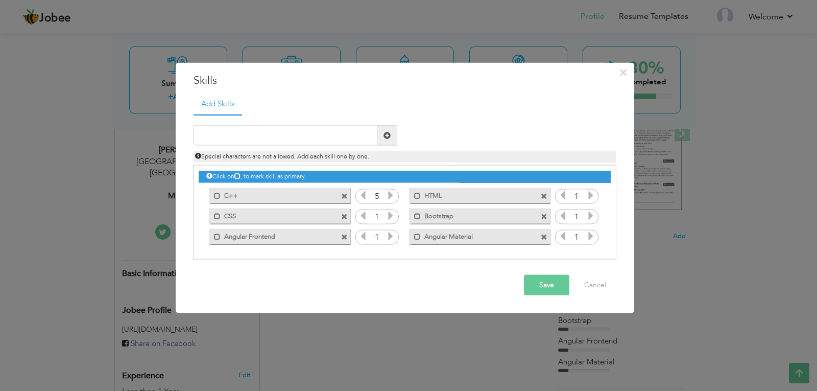
click at [392, 196] on icon at bounding box center [390, 194] width 9 height 9
click at [544, 280] on button "Save" at bounding box center [546, 285] width 45 height 20
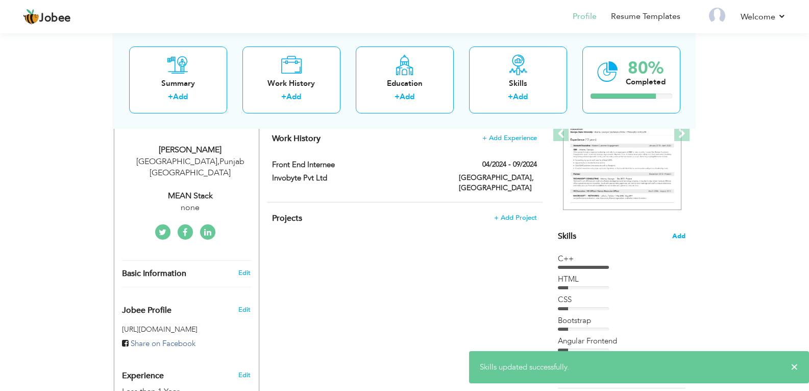
click at [675, 236] on span "Add" at bounding box center [678, 236] width 13 height 10
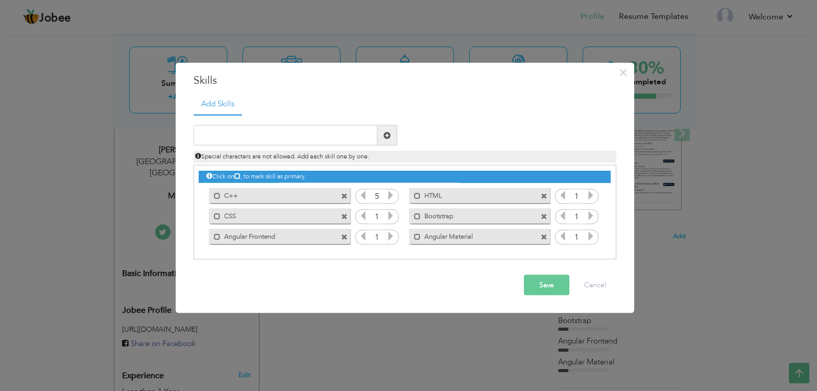
click at [590, 199] on icon at bounding box center [590, 194] width 9 height 9
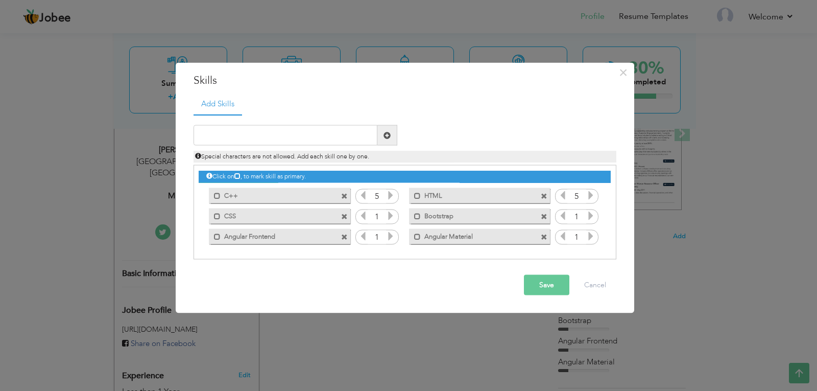
click at [590, 199] on icon at bounding box center [590, 194] width 9 height 9
click at [392, 217] on icon at bounding box center [390, 215] width 9 height 9
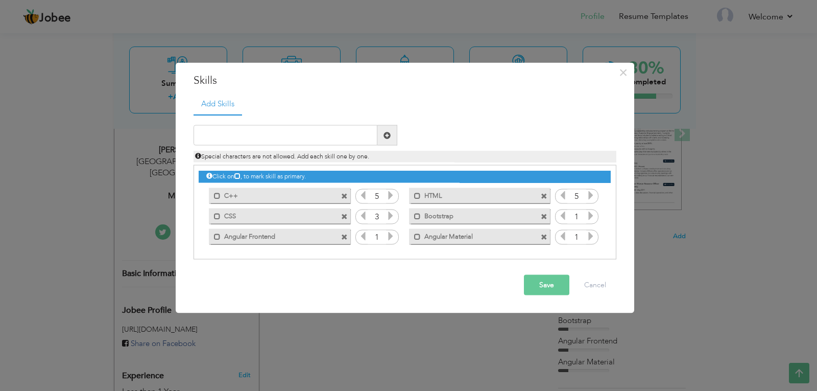
click at [392, 217] on icon at bounding box center [390, 215] width 9 height 9
click at [393, 237] on icon at bounding box center [390, 235] width 9 height 9
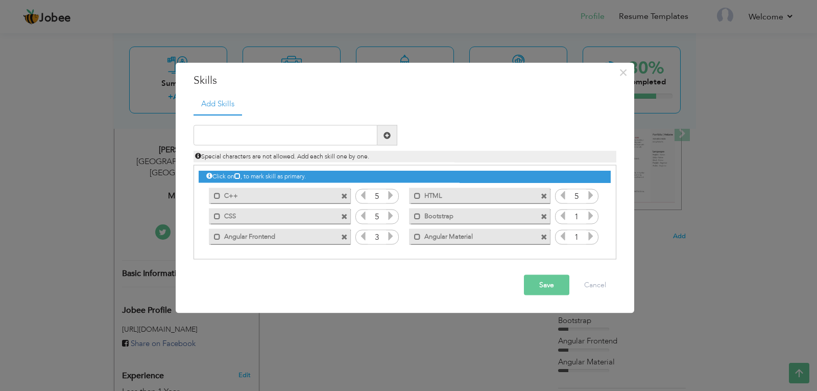
click at [393, 237] on icon at bounding box center [390, 235] width 9 height 9
click at [590, 218] on icon at bounding box center [590, 215] width 9 height 9
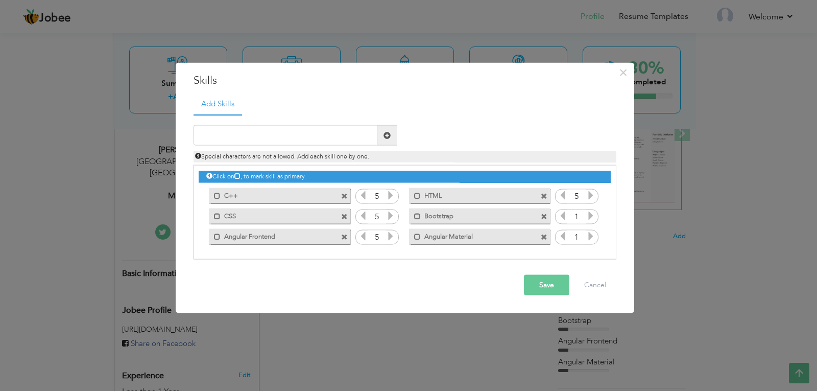
click at [590, 218] on icon at bounding box center [590, 215] width 9 height 9
click at [592, 235] on icon at bounding box center [590, 235] width 9 height 9
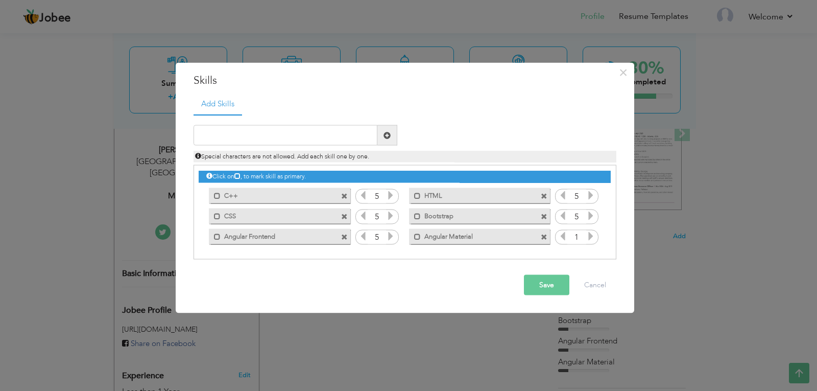
click at [592, 235] on icon at bounding box center [590, 235] width 9 height 9
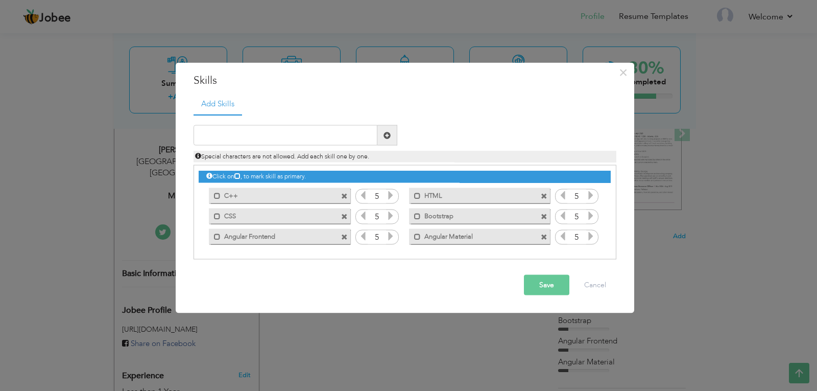
click at [592, 235] on icon at bounding box center [590, 235] width 9 height 9
click at [533, 293] on button "Save" at bounding box center [546, 285] width 45 height 20
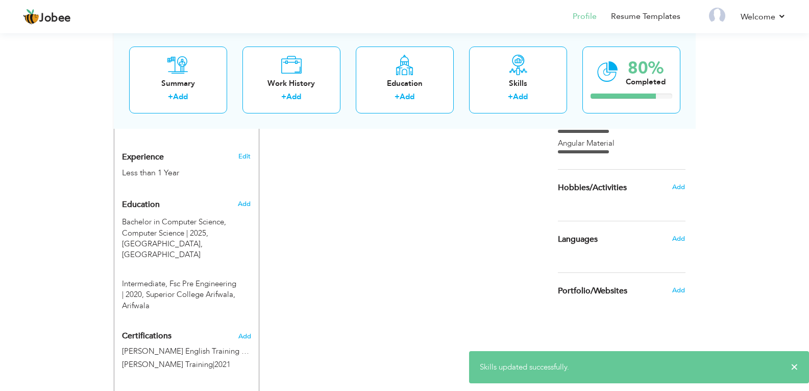
scroll to position [388, 0]
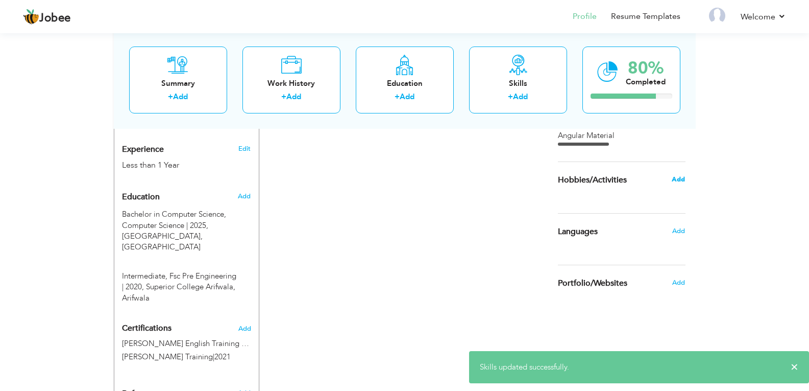
click at [676, 180] on span "Add" at bounding box center [678, 179] width 13 height 9
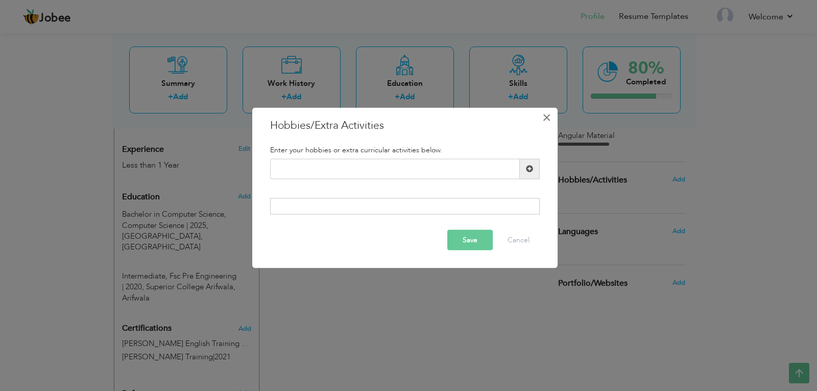
click at [546, 119] on span "×" at bounding box center [546, 117] width 9 height 18
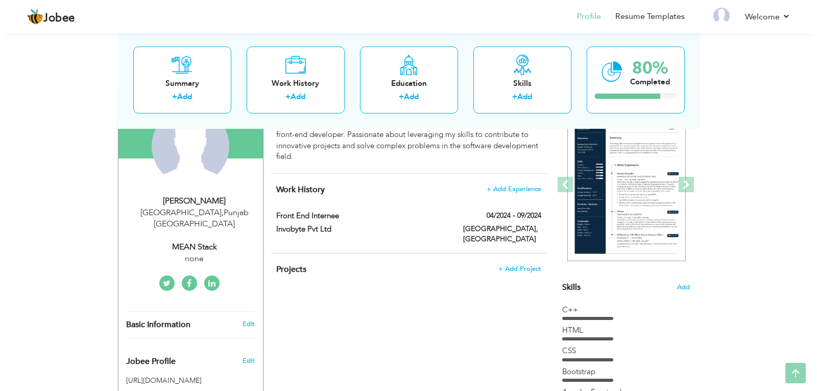
scroll to position [112, 0]
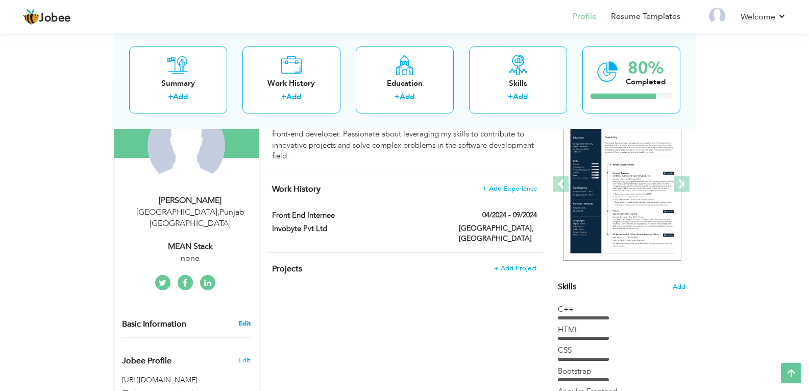
click at [246, 319] on link "Edit" at bounding box center [244, 323] width 12 height 9
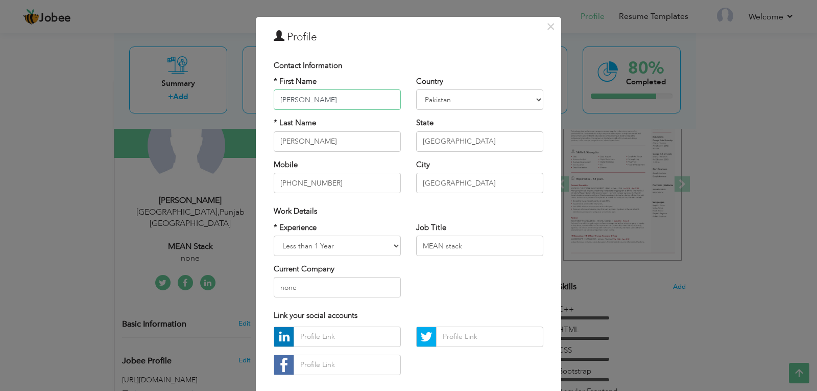
scroll to position [33, 0]
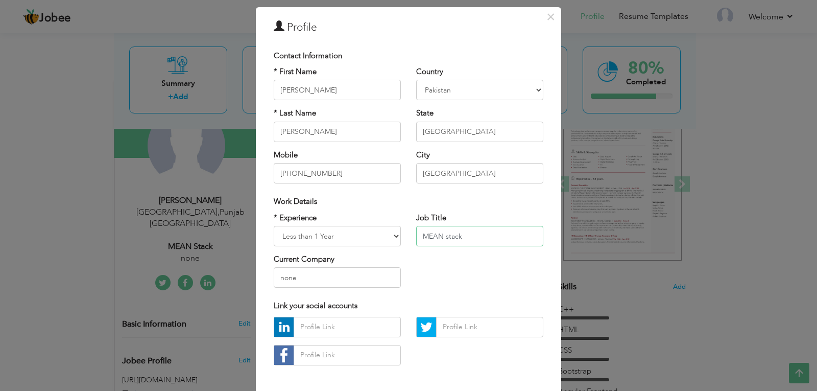
click at [470, 241] on input "MEAN stack" at bounding box center [479, 236] width 127 height 20
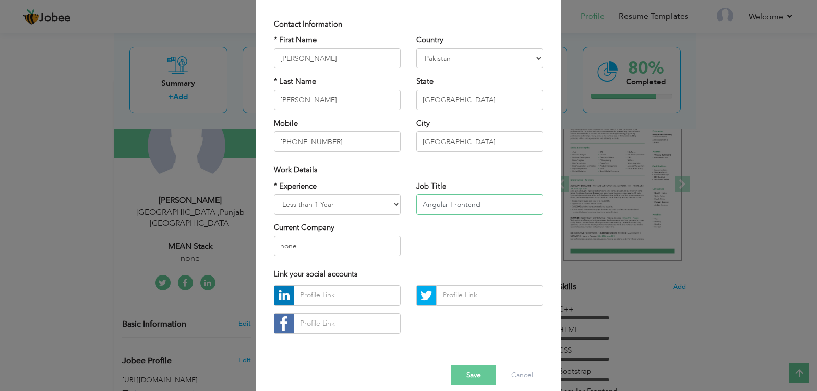
scroll to position [77, 0]
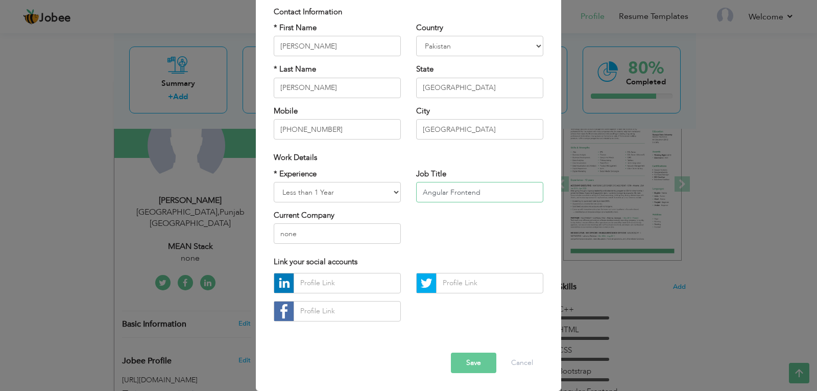
type input "Angular Frontend"
click at [320, 281] on input "text" at bounding box center [347, 283] width 107 height 20
paste input "www.linkedin.com/in/awarshsohail"
type input "www.linkedin.com/in/awarshsohail"
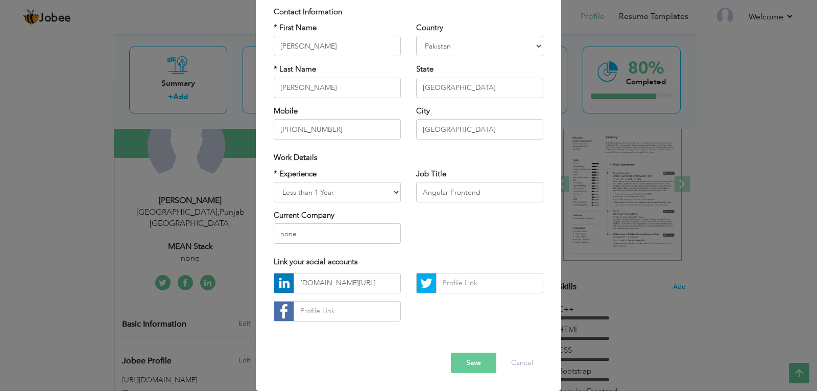
click at [478, 356] on button "Save" at bounding box center [473, 362] width 45 height 20
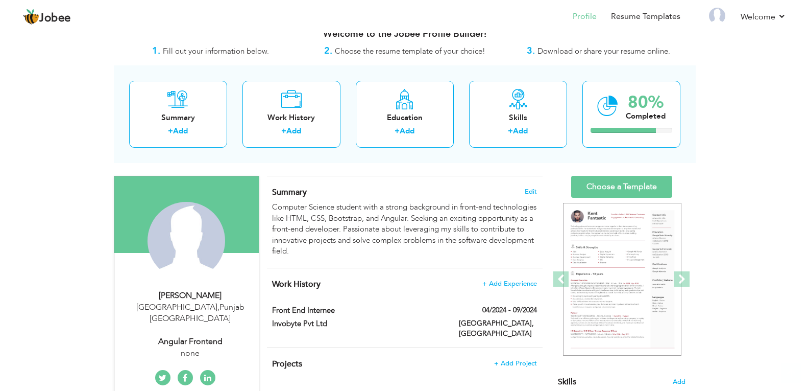
scroll to position [16, 0]
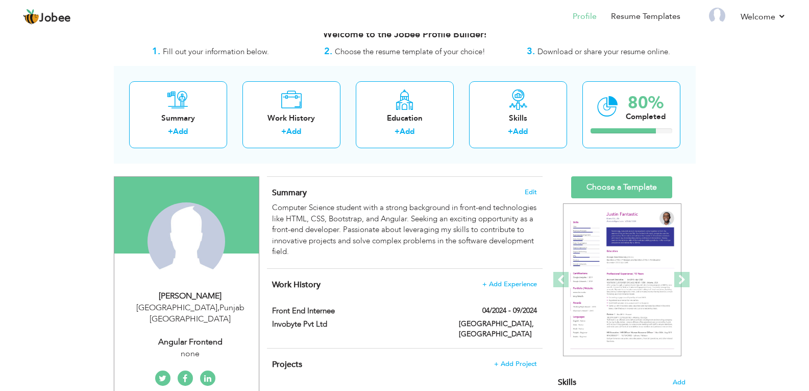
click at [524, 192] on h4 "Summary Edit" at bounding box center [404, 192] width 264 height 10
click at [529, 192] on span "Edit" at bounding box center [531, 191] width 12 height 7
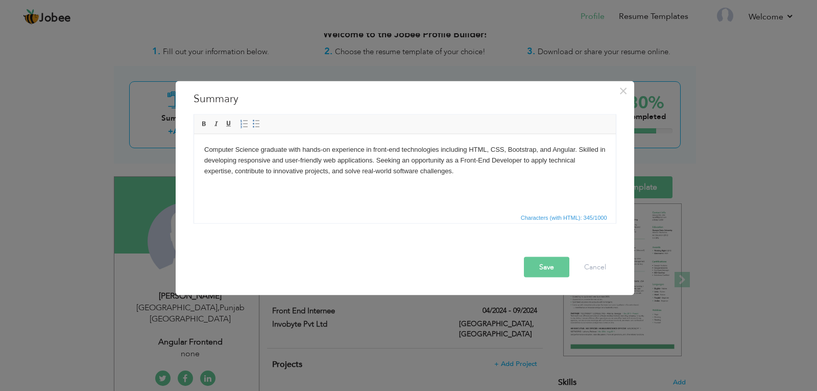
click at [539, 264] on button "Save" at bounding box center [546, 266] width 45 height 20
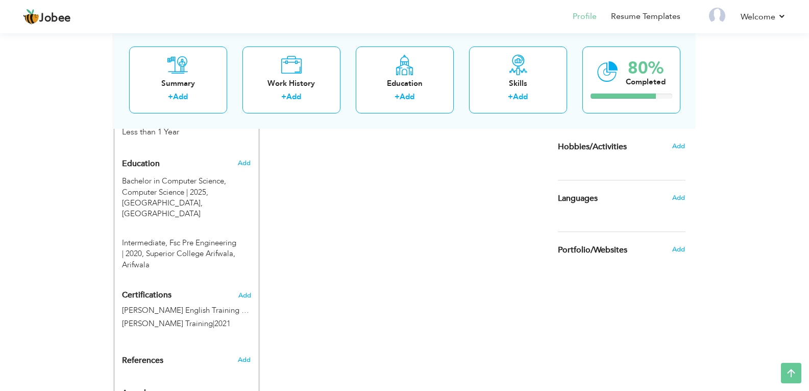
scroll to position [428, 0]
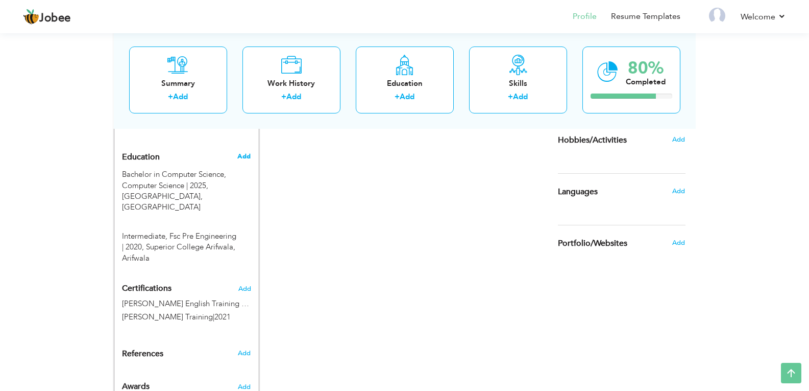
click at [242, 152] on span "Add" at bounding box center [243, 156] width 13 height 9
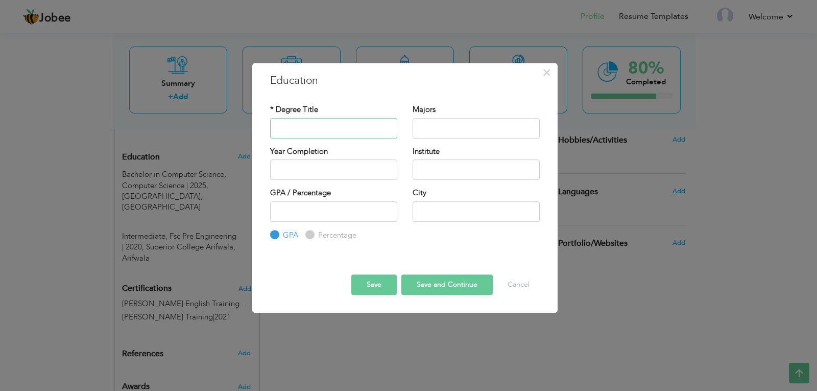
click at [330, 133] on input "text" at bounding box center [333, 128] width 127 height 20
click at [548, 71] on span "×" at bounding box center [546, 72] width 9 height 18
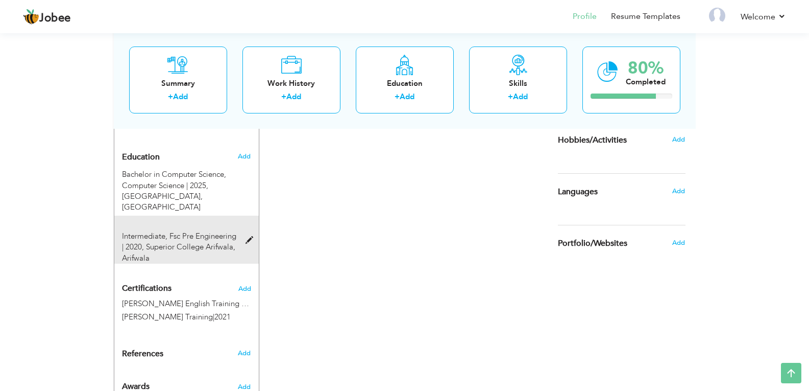
click at [247, 236] on span at bounding box center [252, 240] width 13 height 8
type input "Intermediate"
type input "Fsc Pre Engineering"
type input "2020"
type input "Superior College Arifwala"
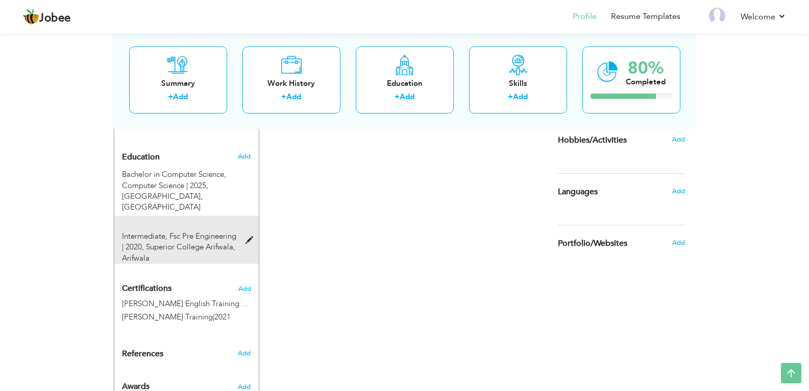
type input "55.8"
radio input "false"
radio input "true"
type input "Arifwala"
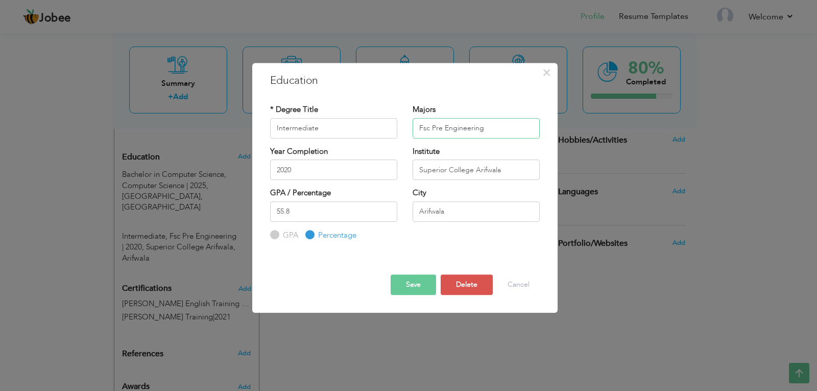
click at [429, 131] on input "Fsc Pre Engineering" at bounding box center [475, 128] width 127 height 20
type input "Pre Engineering"
click at [419, 286] on button "Save" at bounding box center [413, 284] width 45 height 20
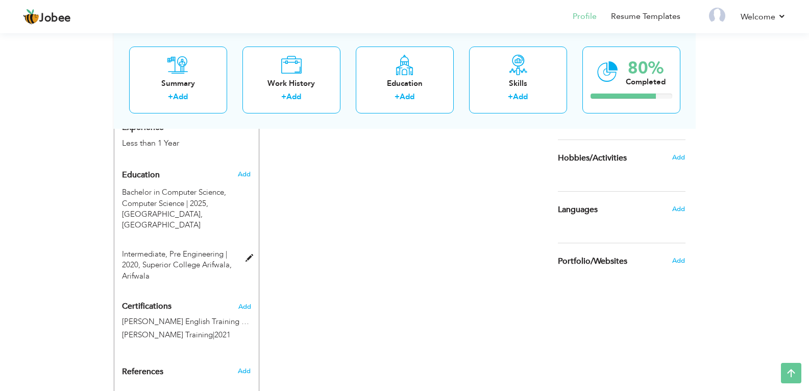
scroll to position [409, 0]
click at [244, 171] on span "Add" at bounding box center [243, 175] width 13 height 9
radio input "true"
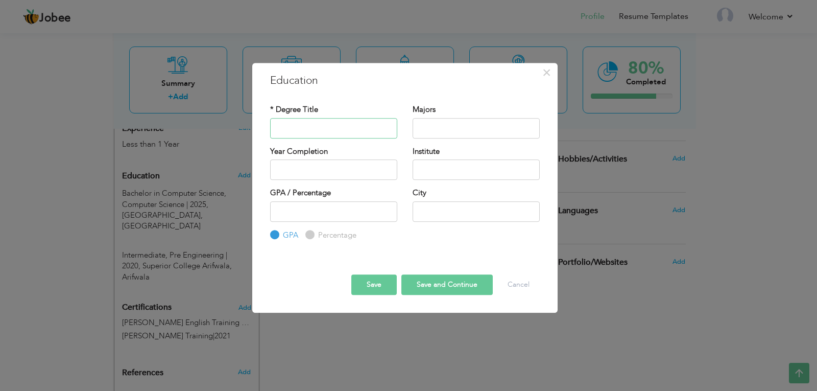
click at [325, 132] on input "text" at bounding box center [333, 128] width 127 height 20
type input "Matriculation"
click at [438, 129] on input "text" at bounding box center [475, 128] width 127 height 20
type input "Science"
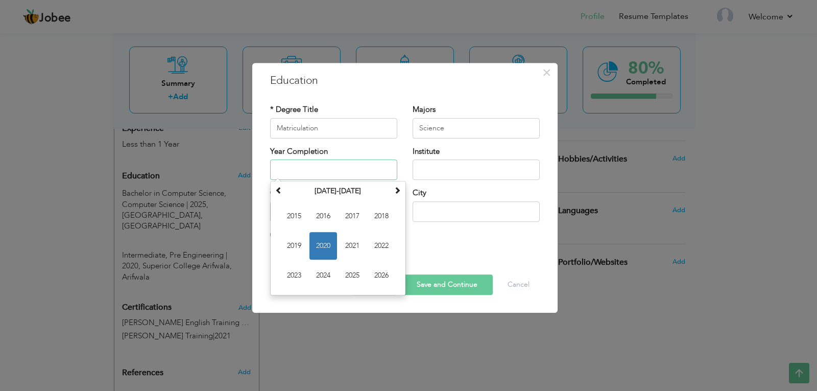
click at [345, 165] on input "text" at bounding box center [333, 169] width 127 height 20
click at [381, 222] on span "2018" at bounding box center [382, 216] width 28 height 28
type input "2018"
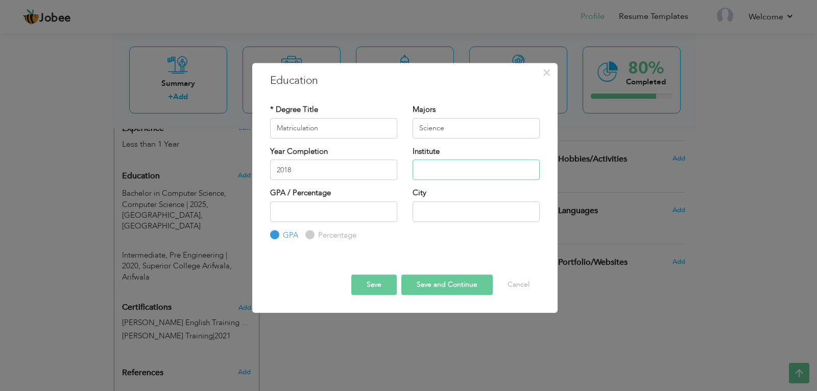
click at [421, 174] on input "text" at bounding box center [475, 169] width 127 height 20
type input "Allied School Arifwala"
click at [517, 286] on button "Cancel" at bounding box center [518, 284] width 42 height 20
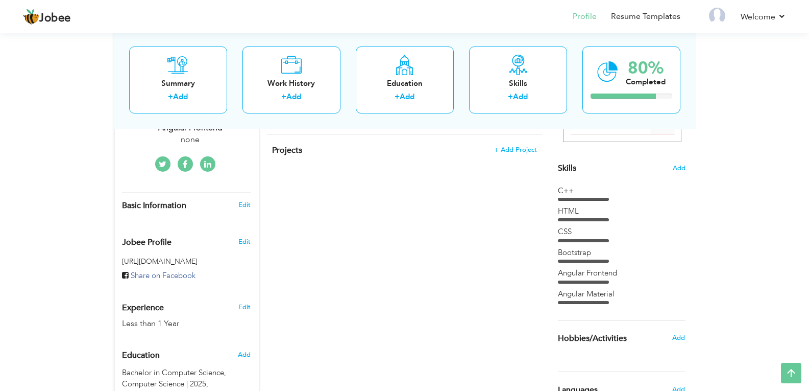
scroll to position [228, 0]
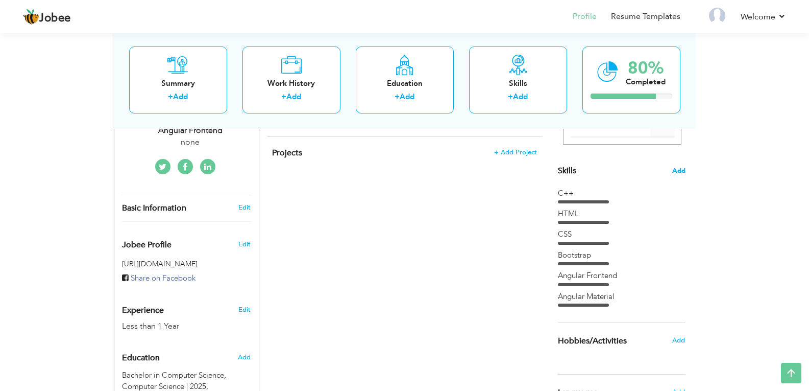
click at [681, 175] on span "Add" at bounding box center [678, 171] width 13 height 10
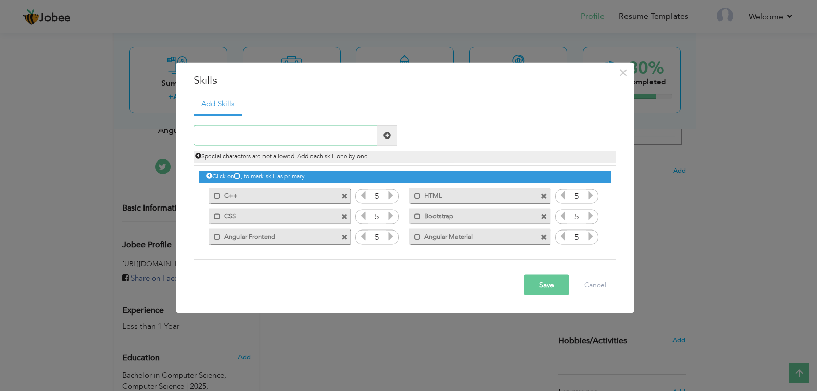
click at [330, 136] on input "text" at bounding box center [285, 135] width 184 height 20
click at [216, 197] on span at bounding box center [217, 195] width 7 height 7
click at [532, 280] on button "Save" at bounding box center [546, 285] width 45 height 20
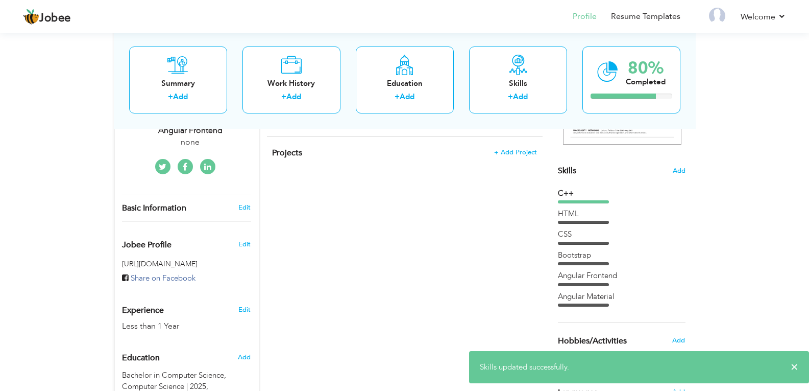
click at [594, 196] on div "C++" at bounding box center [622, 193] width 128 height 11
click at [675, 169] on span "Add" at bounding box center [678, 171] width 13 height 10
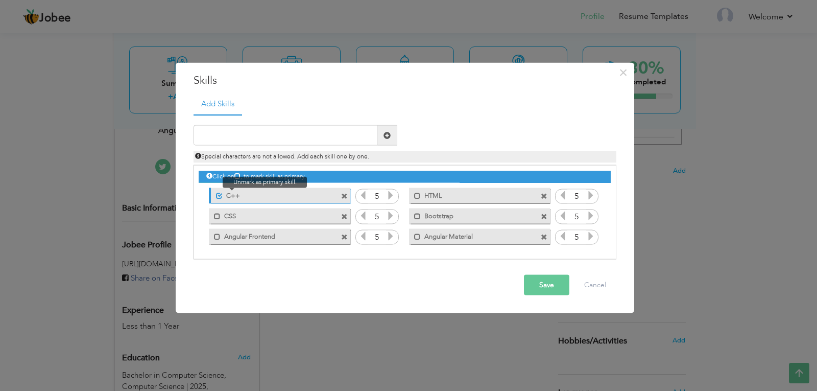
click at [219, 198] on span at bounding box center [219, 195] width 7 height 7
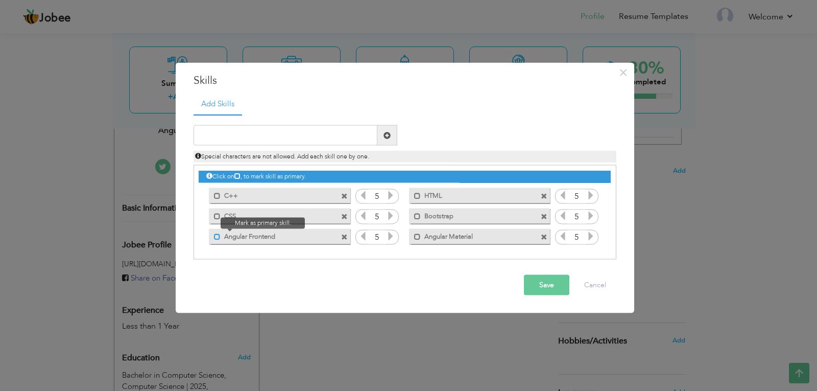
click at [217, 238] on span at bounding box center [217, 236] width 7 height 7
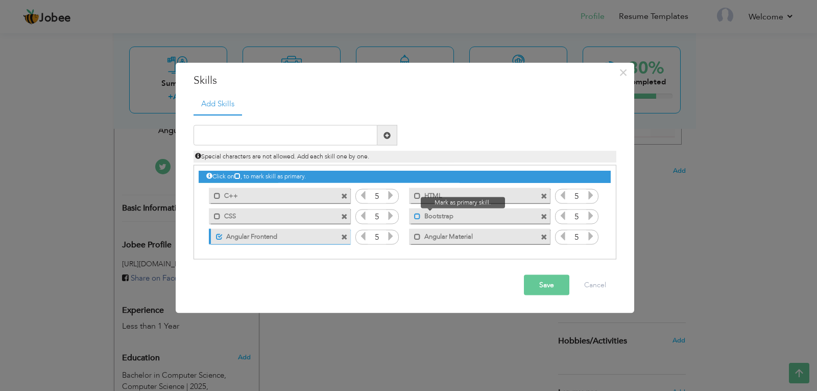
click at [418, 216] on span at bounding box center [417, 215] width 7 height 7
click at [416, 193] on span at bounding box center [417, 195] width 7 height 7
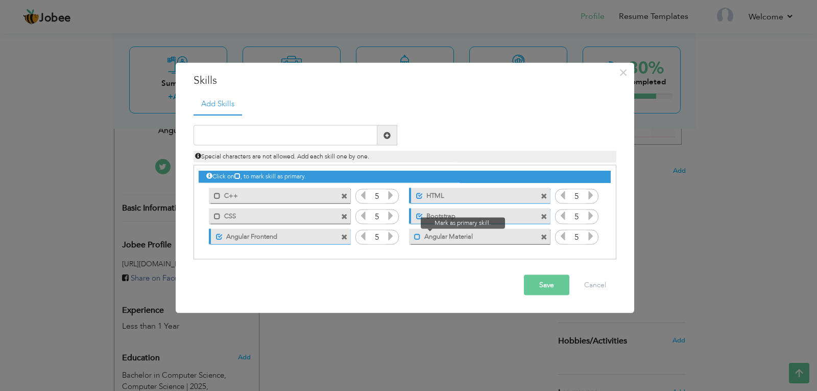
click at [417, 236] on span at bounding box center [417, 236] width 7 height 7
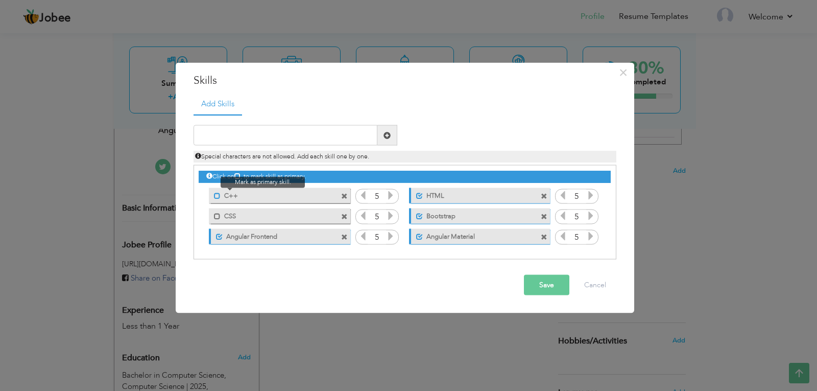
click at [219, 192] on span at bounding box center [217, 195] width 7 height 7
click at [218, 223] on div "Mark as primary skill. CSS" at bounding box center [279, 215] width 141 height 15
click at [217, 218] on span at bounding box center [217, 215] width 7 height 7
click at [541, 290] on button "Save" at bounding box center [546, 285] width 45 height 20
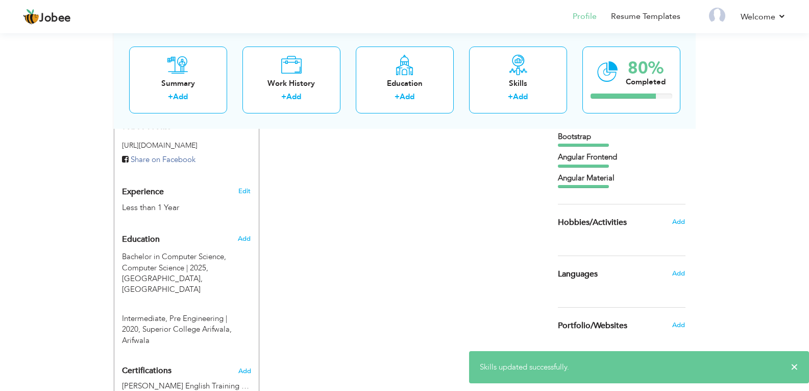
scroll to position [351, 0]
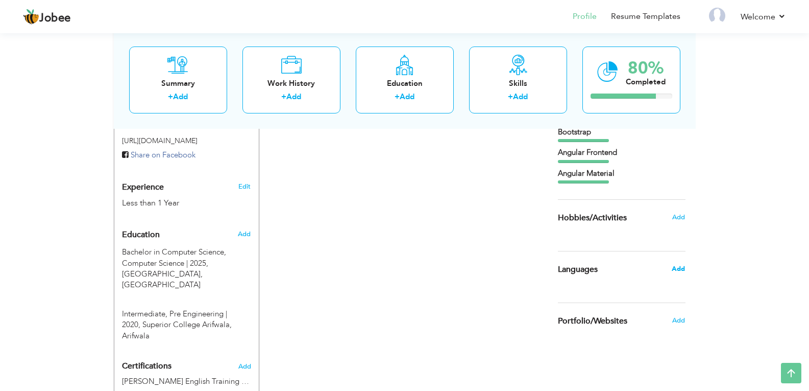
click at [679, 269] on span "Add" at bounding box center [678, 268] width 13 height 9
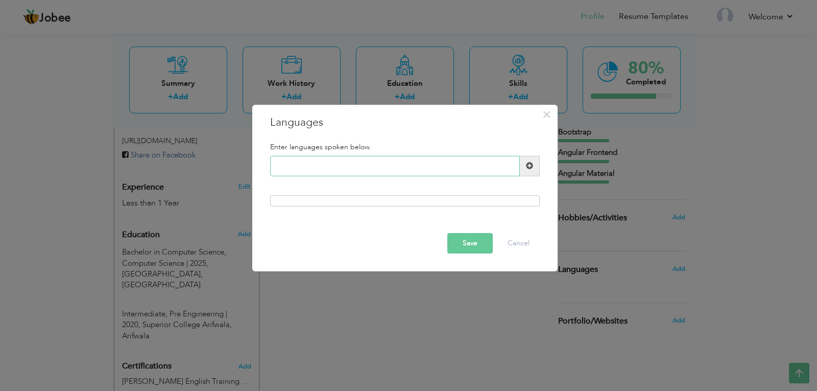
click at [305, 167] on input "text" at bounding box center [395, 166] width 250 height 20
type input "English"
click at [536, 165] on span at bounding box center [530, 166] width 20 height 20
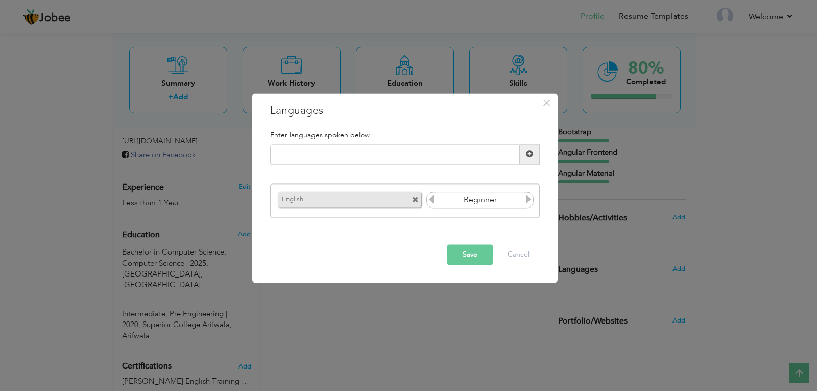
click at [527, 204] on icon at bounding box center [528, 199] width 9 height 9
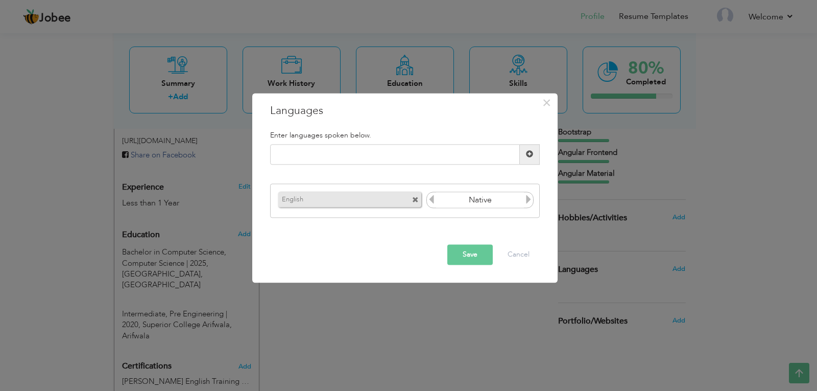
click at [527, 204] on icon at bounding box center [528, 199] width 9 height 9
click at [432, 201] on icon at bounding box center [431, 199] width 9 height 9
click at [529, 201] on icon at bounding box center [528, 199] width 9 height 9
click at [452, 260] on button "Save" at bounding box center [469, 254] width 45 height 20
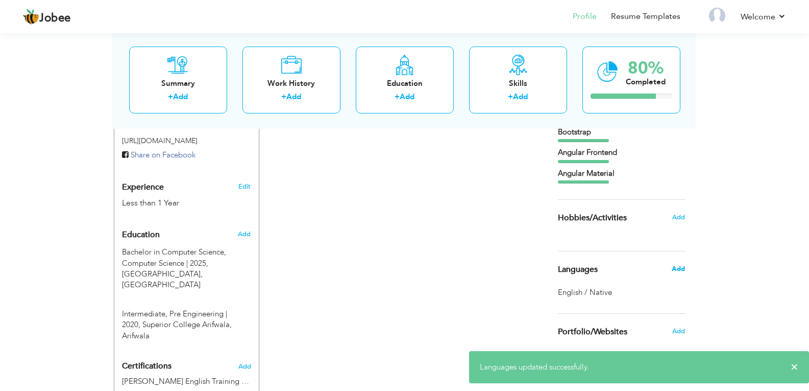
click at [678, 268] on span "Add" at bounding box center [678, 268] width 13 height 9
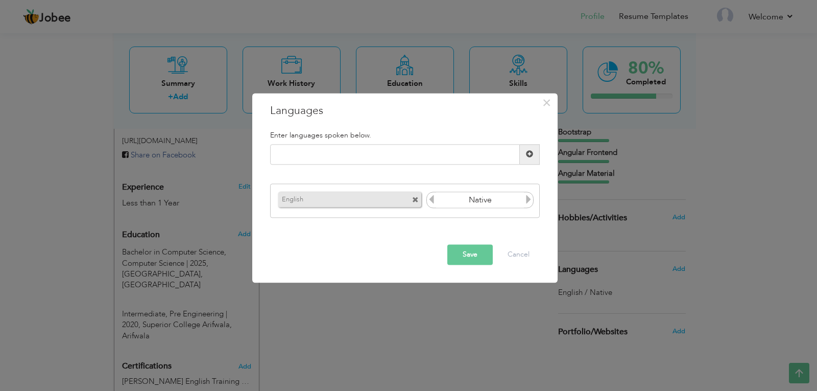
click at [433, 198] on icon at bounding box center [431, 199] width 9 height 9
click at [464, 253] on button "Save" at bounding box center [469, 254] width 45 height 20
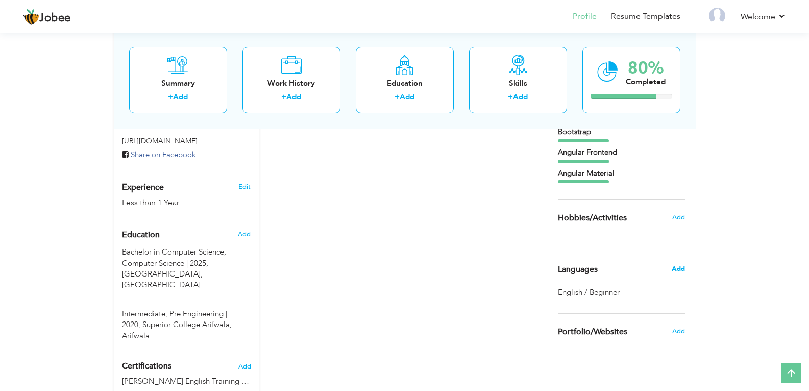
click at [682, 268] on span "Add" at bounding box center [678, 268] width 13 height 9
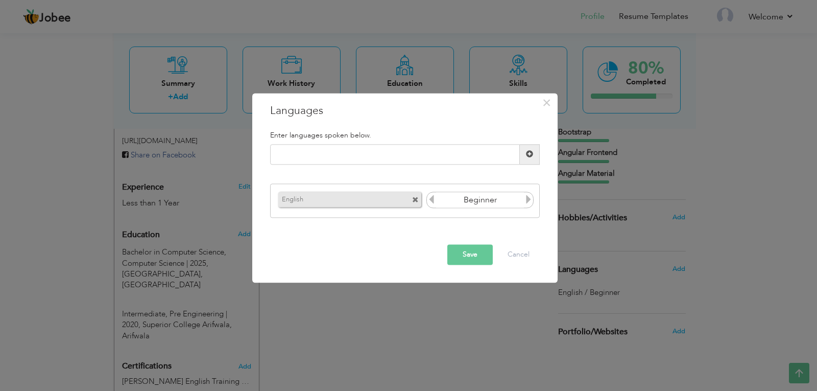
click at [532, 199] on icon at bounding box center [528, 199] width 9 height 9
click at [380, 144] on input "text" at bounding box center [395, 154] width 250 height 20
click at [519, 153] on input "Urdu" at bounding box center [395, 154] width 250 height 20
type input "Urdu"
click at [527, 154] on span at bounding box center [529, 154] width 7 height 7
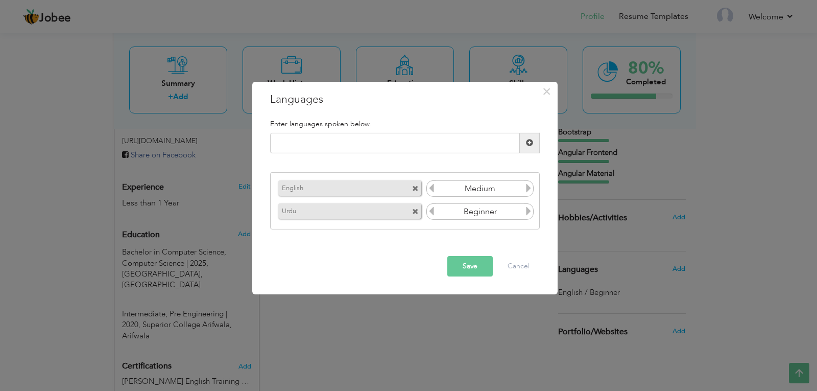
click at [529, 213] on icon at bounding box center [528, 210] width 9 height 9
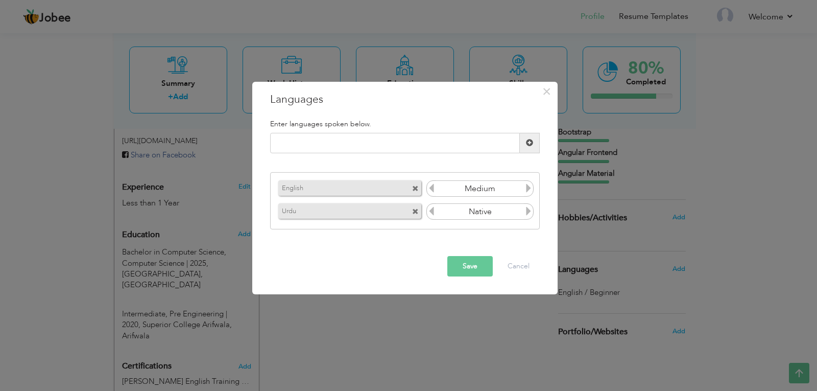
click at [527, 189] on icon at bounding box center [528, 187] width 9 height 9
click at [423, 144] on input "text" at bounding box center [395, 143] width 250 height 20
click at [462, 266] on button "Save" at bounding box center [469, 266] width 45 height 20
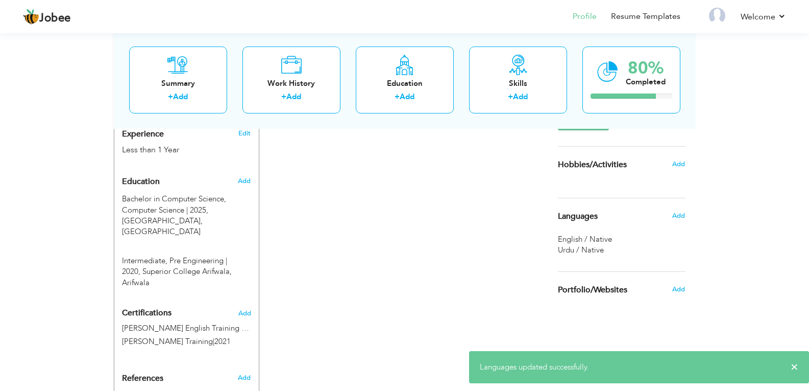
scroll to position [446, 0]
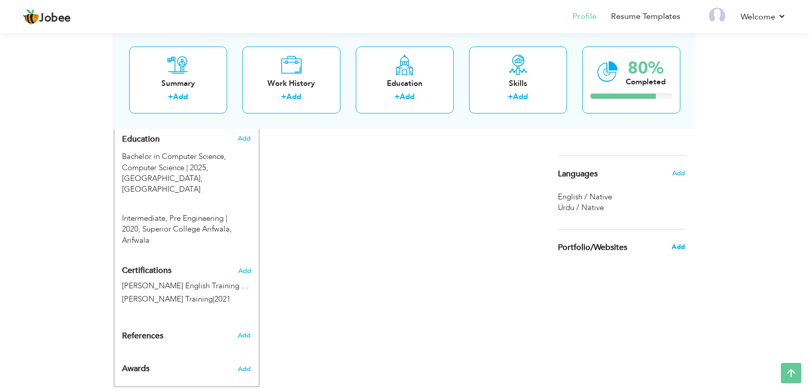
click at [678, 248] on span "Add" at bounding box center [678, 246] width 13 height 9
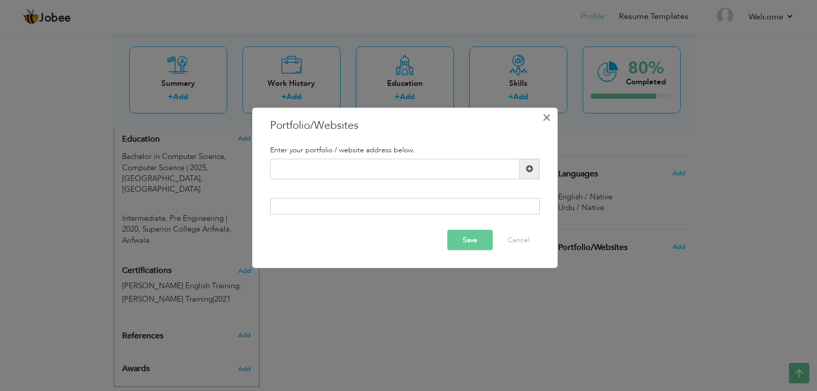
click at [549, 115] on span "×" at bounding box center [546, 117] width 9 height 18
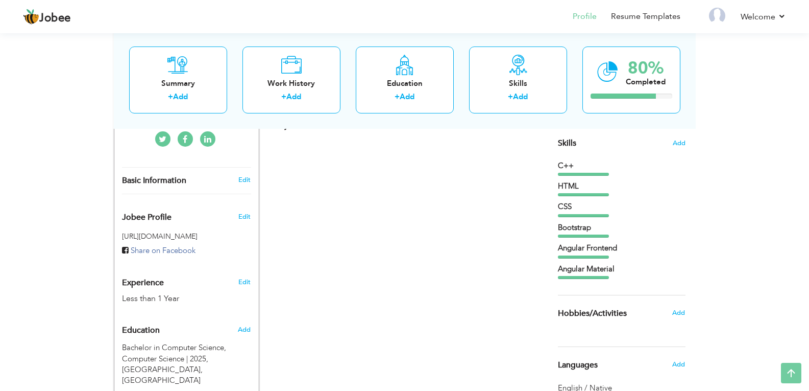
scroll to position [271, 0]
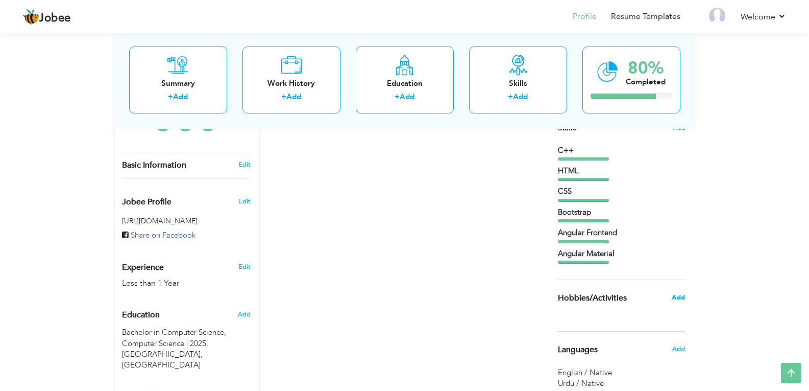
click at [674, 300] on span "Add" at bounding box center [678, 297] width 13 height 9
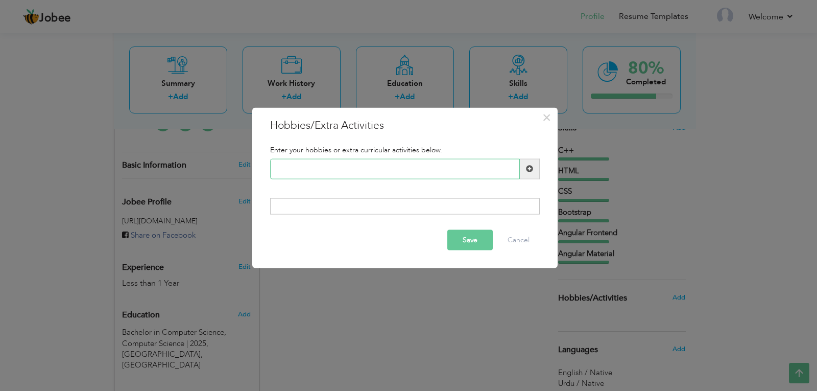
click at [382, 169] on input "text" at bounding box center [395, 168] width 250 height 20
type input "C"
type input "T"
click at [516, 239] on button "Cancel" at bounding box center [518, 240] width 42 height 20
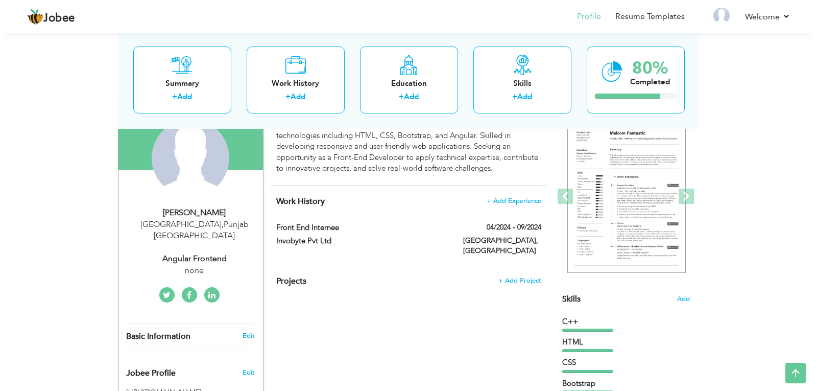
scroll to position [96, 0]
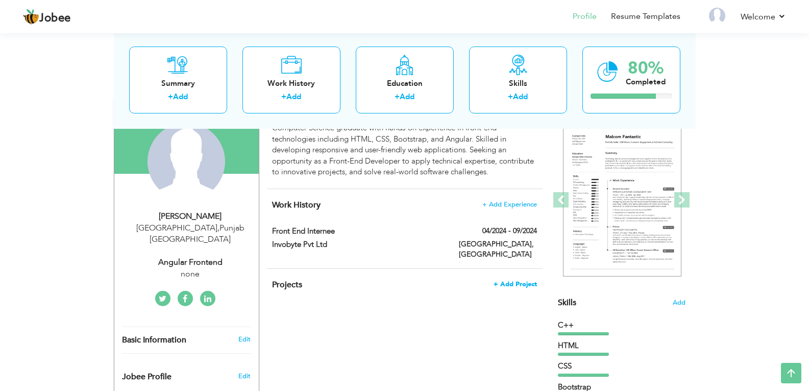
click at [515, 280] on span "+ Add Project" at bounding box center [515, 283] width 43 height 7
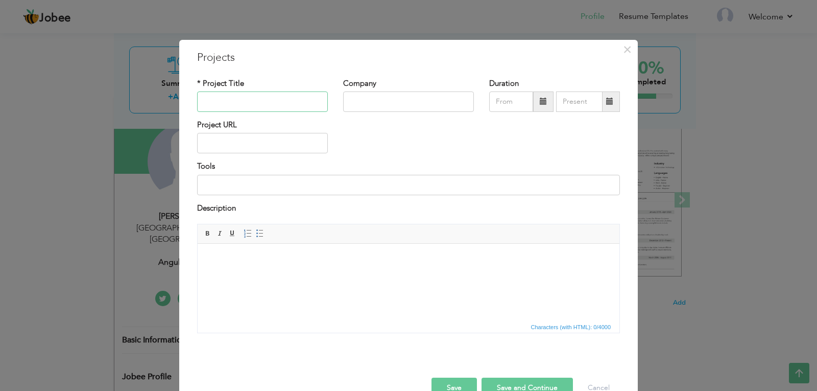
click at [250, 105] on input "text" at bounding box center [262, 101] width 131 height 20
click at [372, 106] on input "text" at bounding box center [408, 101] width 131 height 20
type input "Self Project"
click at [257, 144] on input "text" at bounding box center [262, 143] width 131 height 20
type input "theindustrialneeds.com"
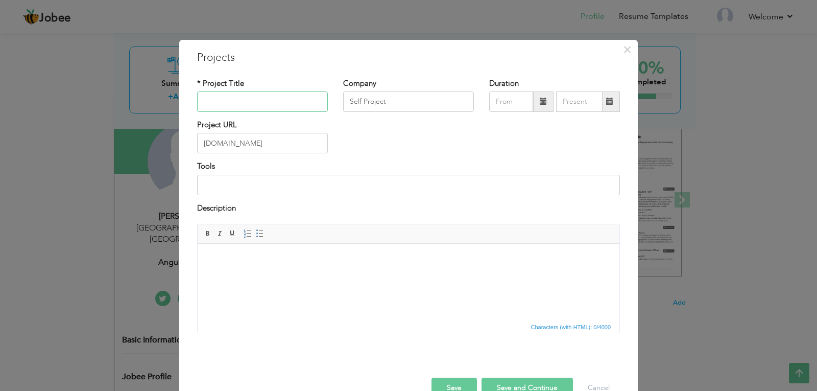
click at [274, 102] on input "text" at bounding box center [262, 101] width 131 height 20
click at [271, 180] on input at bounding box center [408, 185] width 423 height 20
type input "Wordpress, Elementor, Plugins, Hosting (Hostinger)"
click at [237, 103] on input "text" at bounding box center [262, 101] width 131 height 20
